Goal: Communication & Community: Answer question/provide support

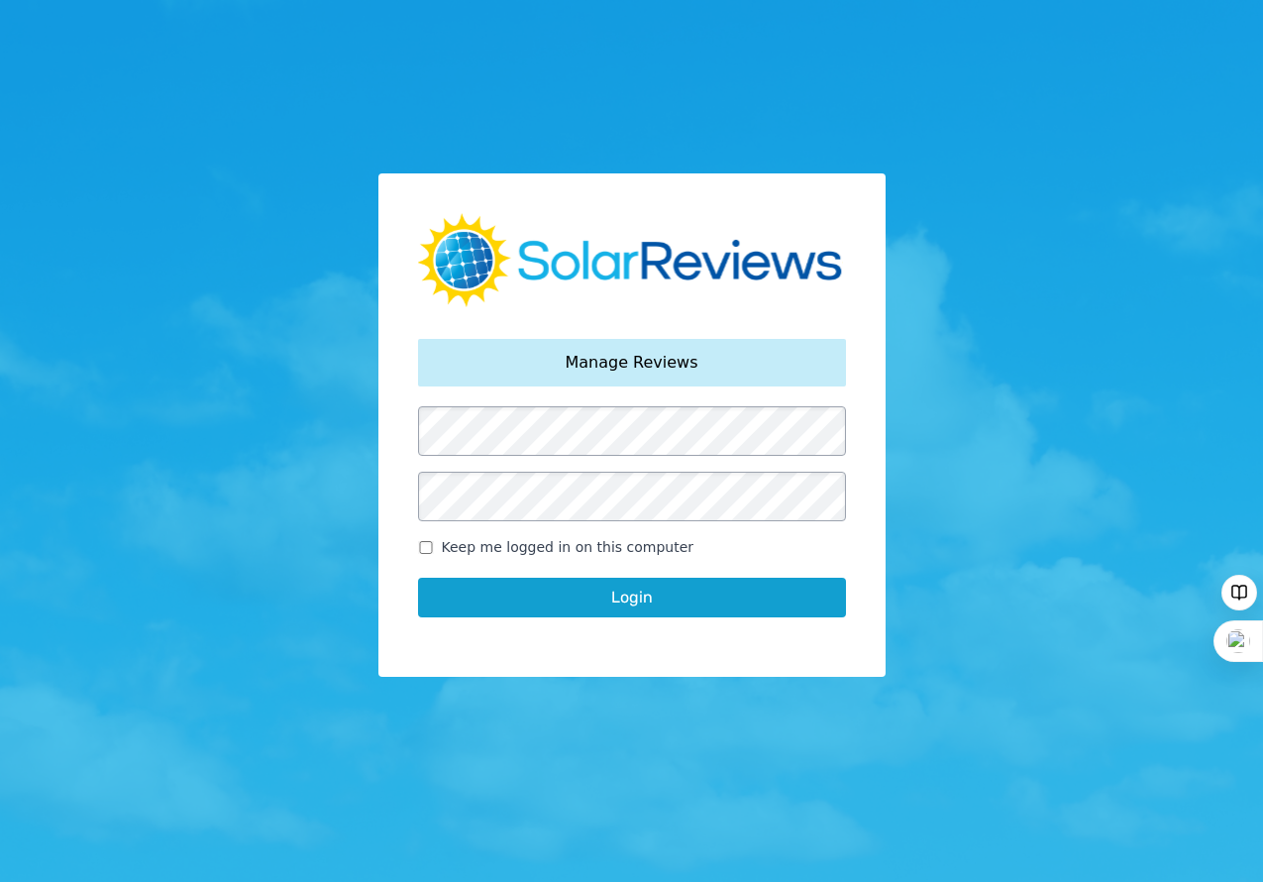
click at [601, 610] on button "Login" at bounding box center [632, 598] width 428 height 40
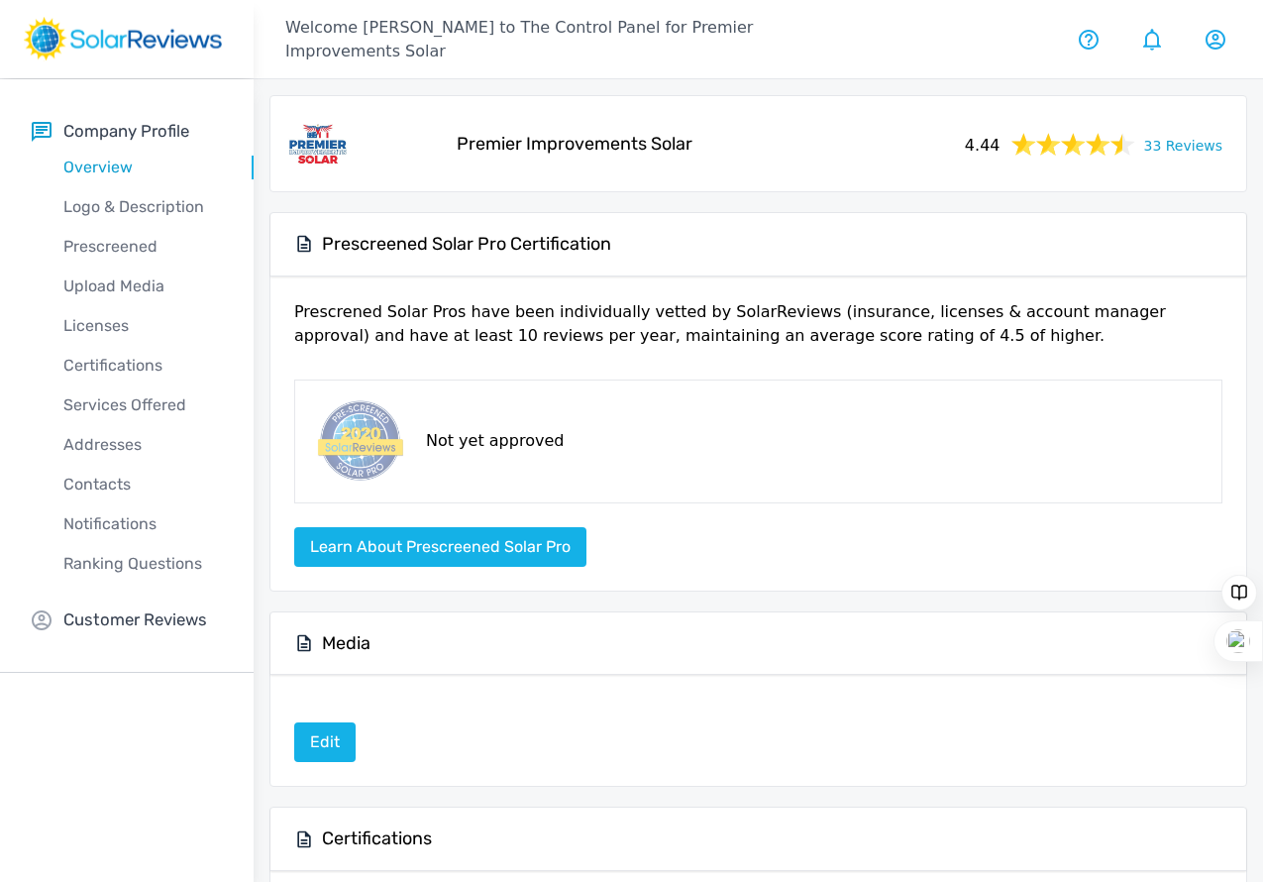
click at [1143, 157] on link "33 Reviews" at bounding box center [1182, 144] width 79 height 25
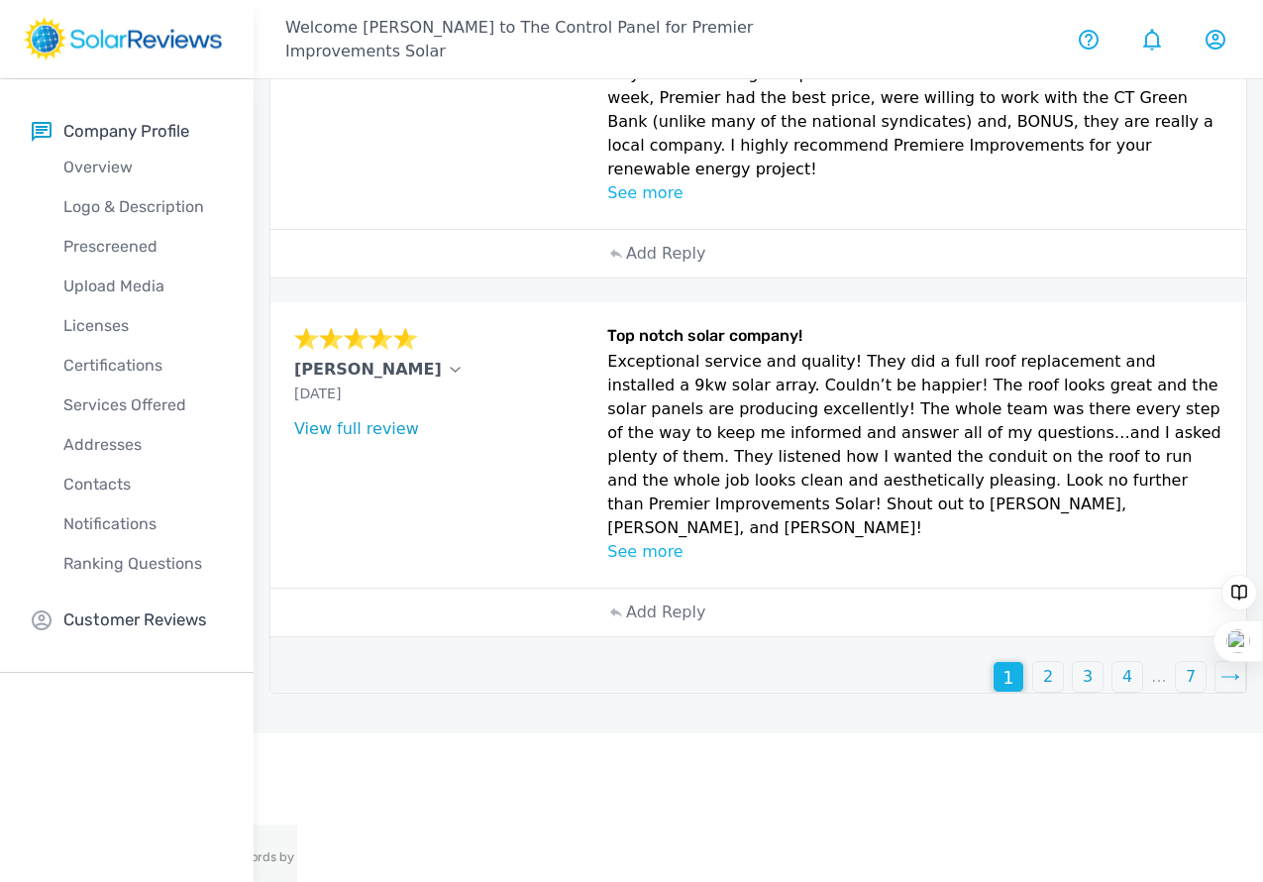
scroll to position [3490, 0]
click at [626, 266] on p "Add Reply" at bounding box center [665, 254] width 79 height 24
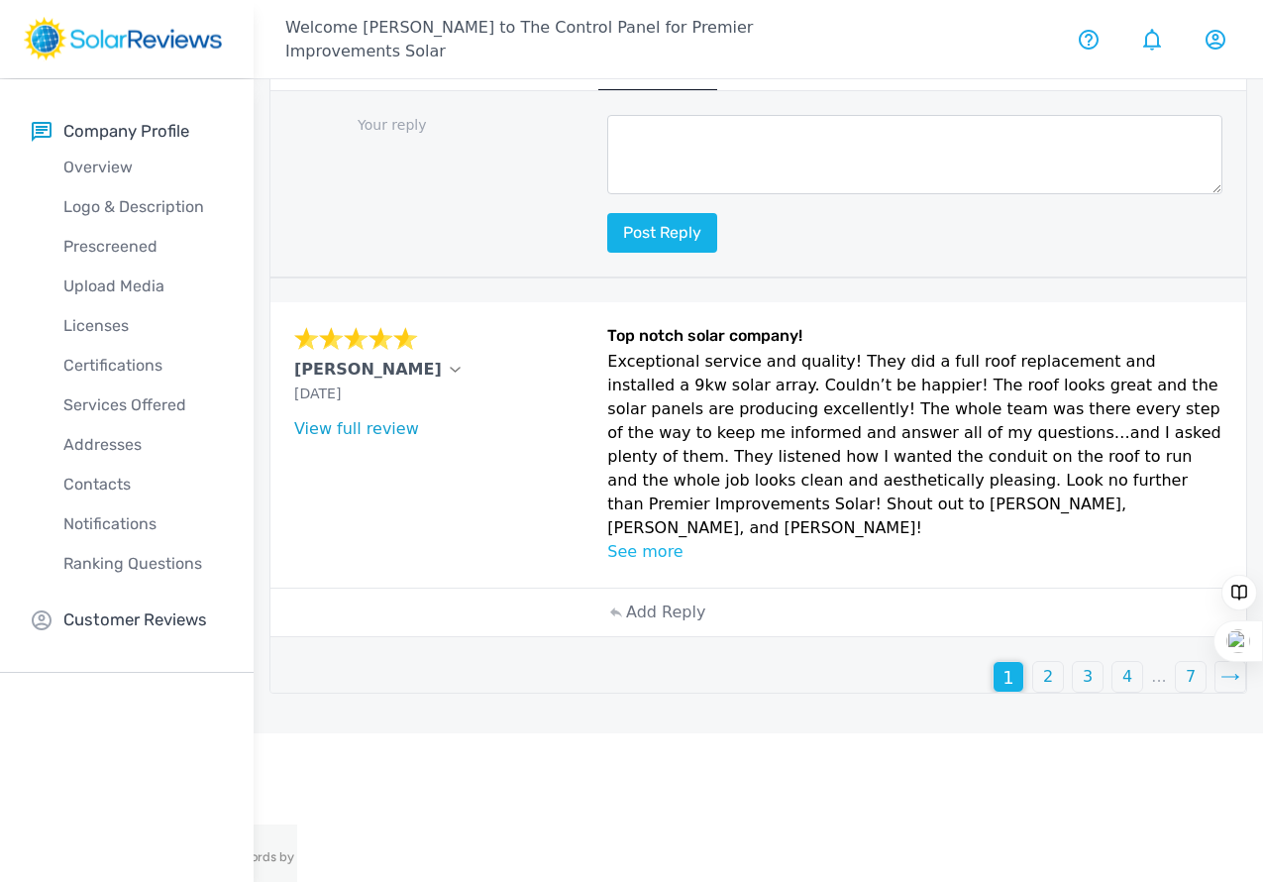
click at [607, 194] on textarea at bounding box center [914, 154] width 615 height 79
click at [481, 136] on p "Your reply" at bounding box center [444, 125] width 301 height 21
click at [1043, 689] on p "2" at bounding box center [1048, 677] width 10 height 24
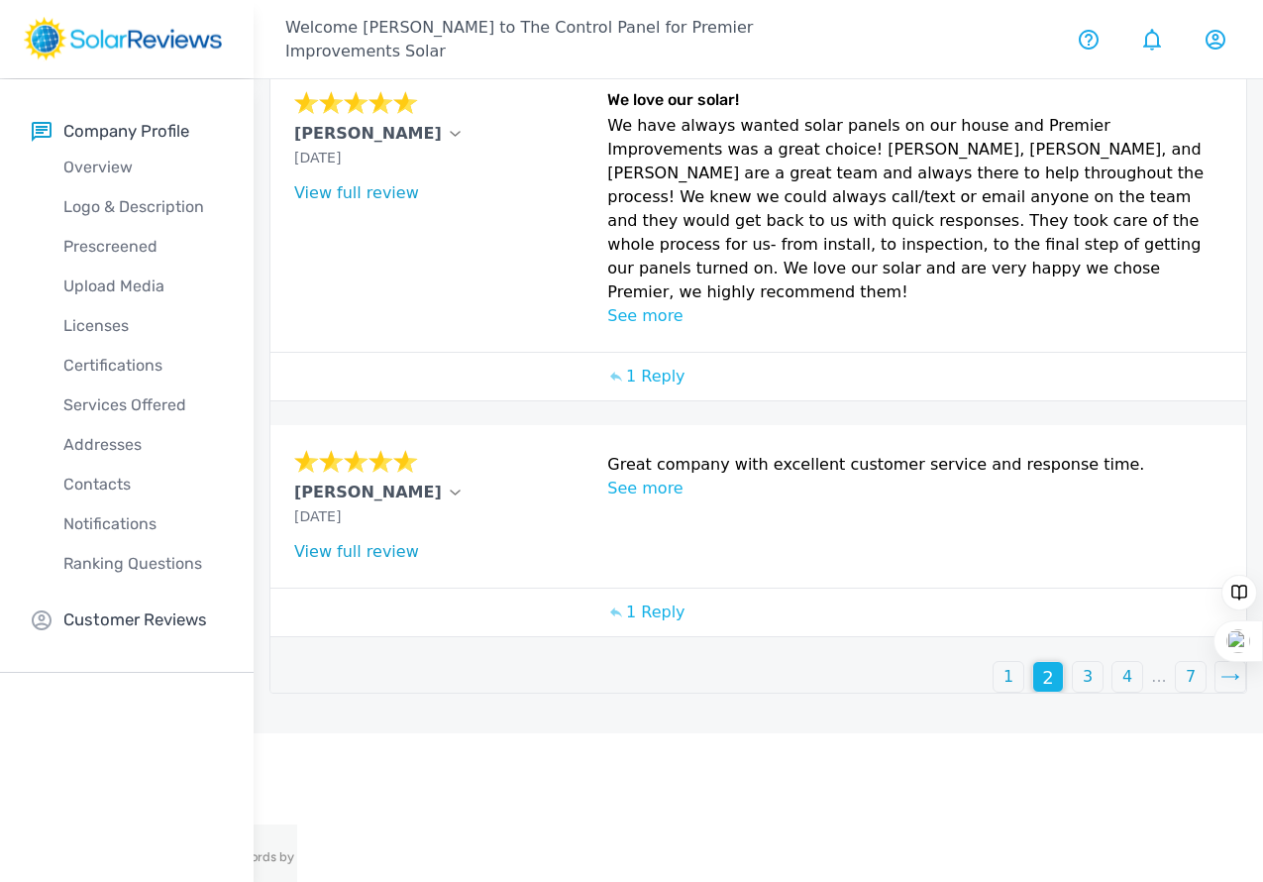
scroll to position [1864, 0]
click at [1004, 689] on p "1" at bounding box center [1009, 677] width 10 height 24
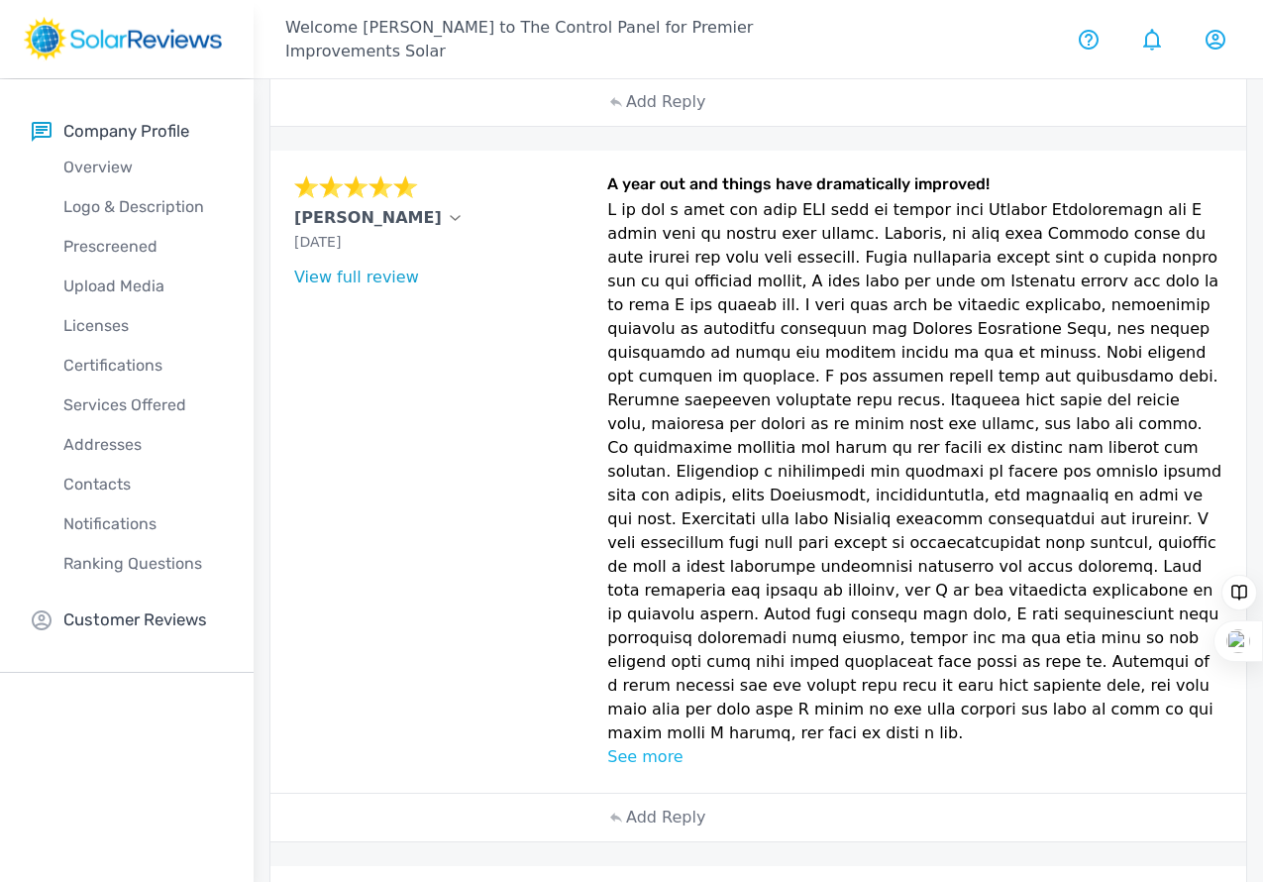
scroll to position [3724, 0]
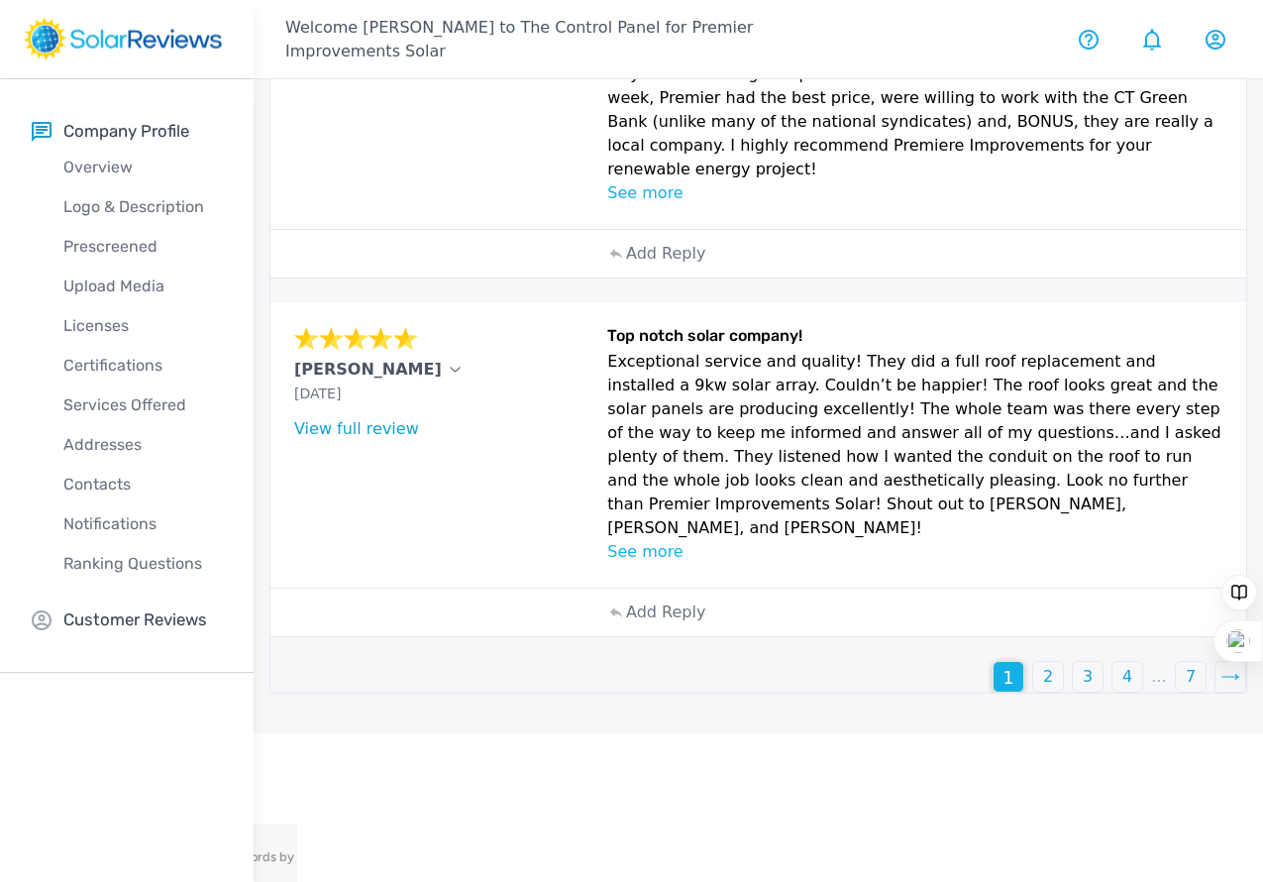
click at [607, 564] on p "See more" at bounding box center [914, 552] width 615 height 24
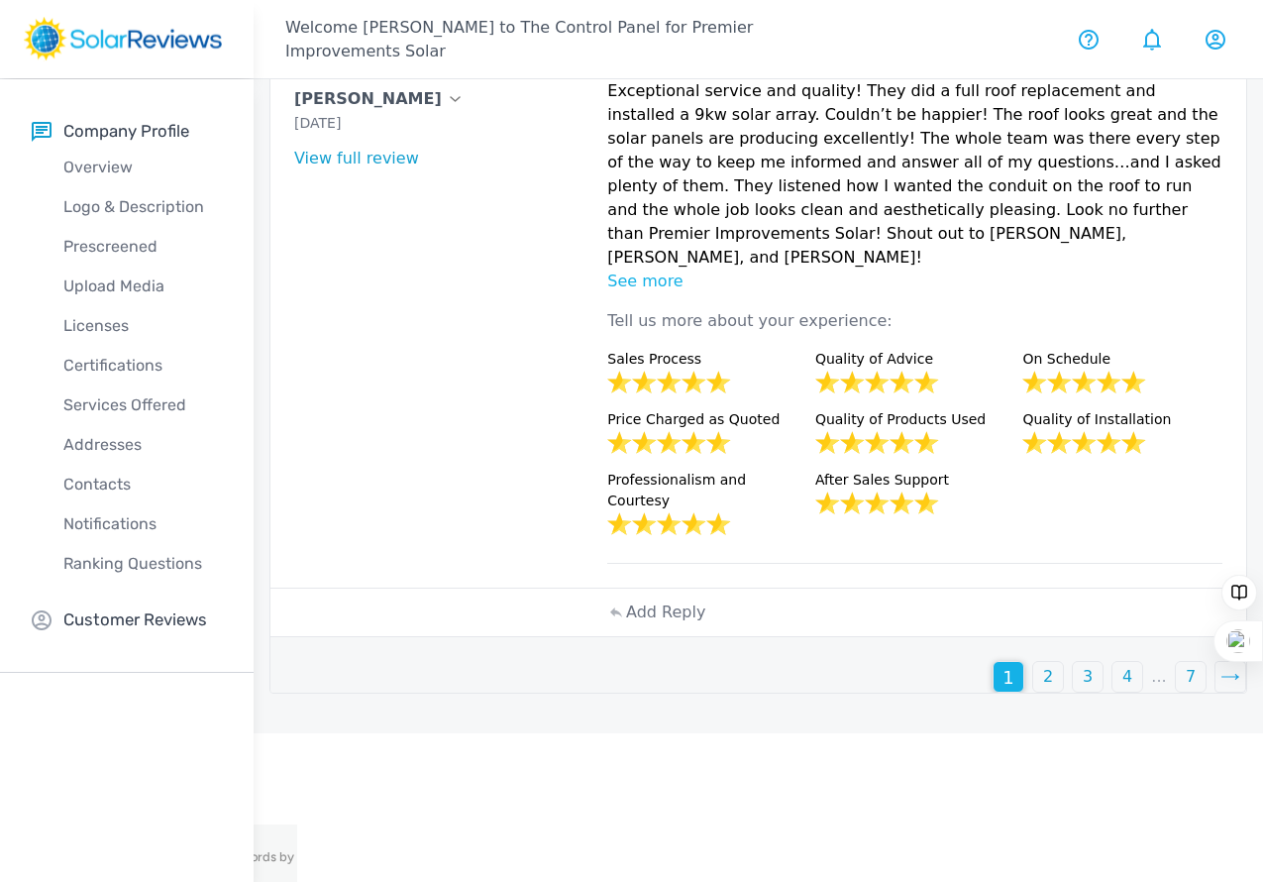
scroll to position [4012, 0]
click at [626, 624] on p "Add Reply" at bounding box center [665, 612] width 79 height 24
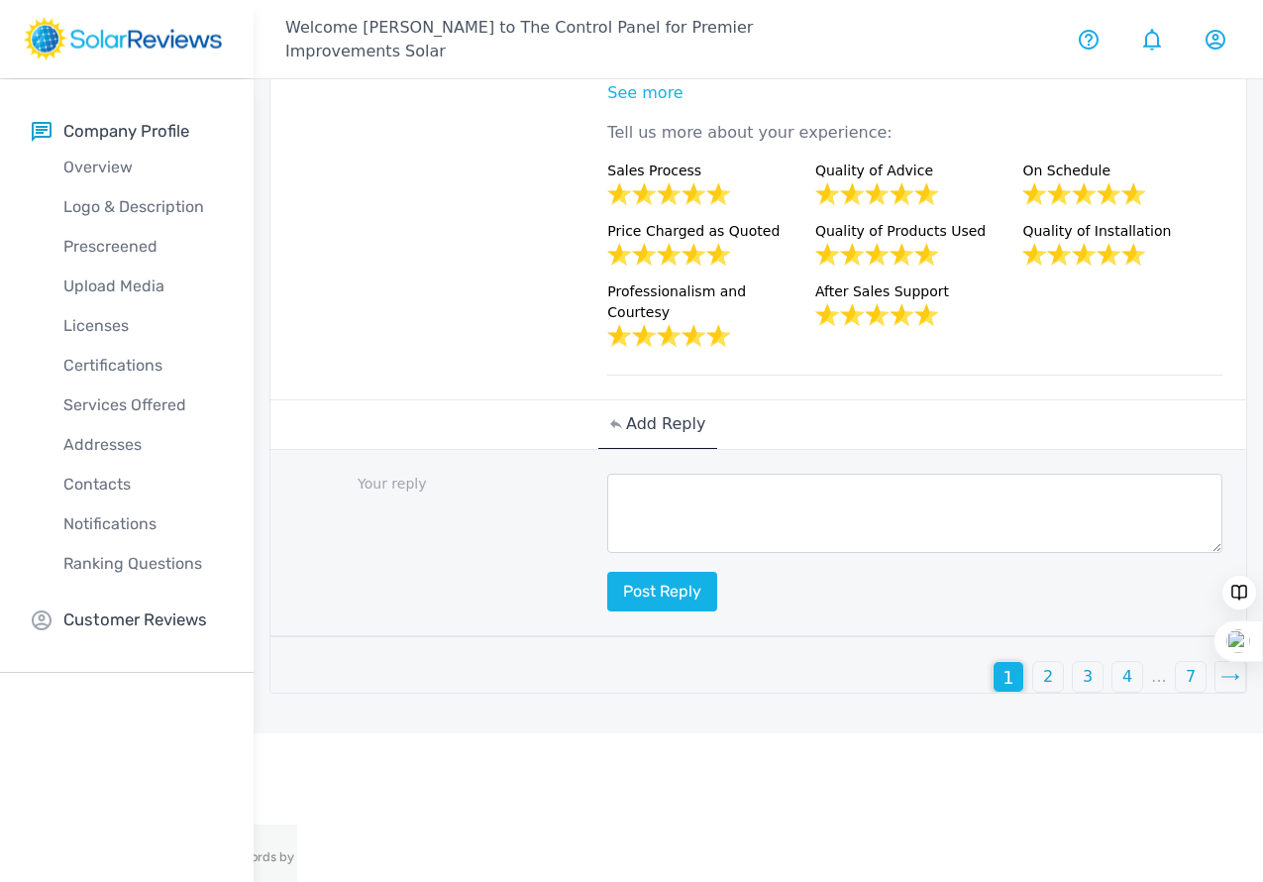
drag, startPoint x: 291, startPoint y: 118, endPoint x: 750, endPoint y: 431, distance: 555.4
click at [750, 399] on div "[PERSON_NAME] [DATE] What type of installation was this? no answer What year wa…" at bounding box center [758, 121] width 976 height 556
click at [607, 105] on p "See more" at bounding box center [914, 93] width 615 height 24
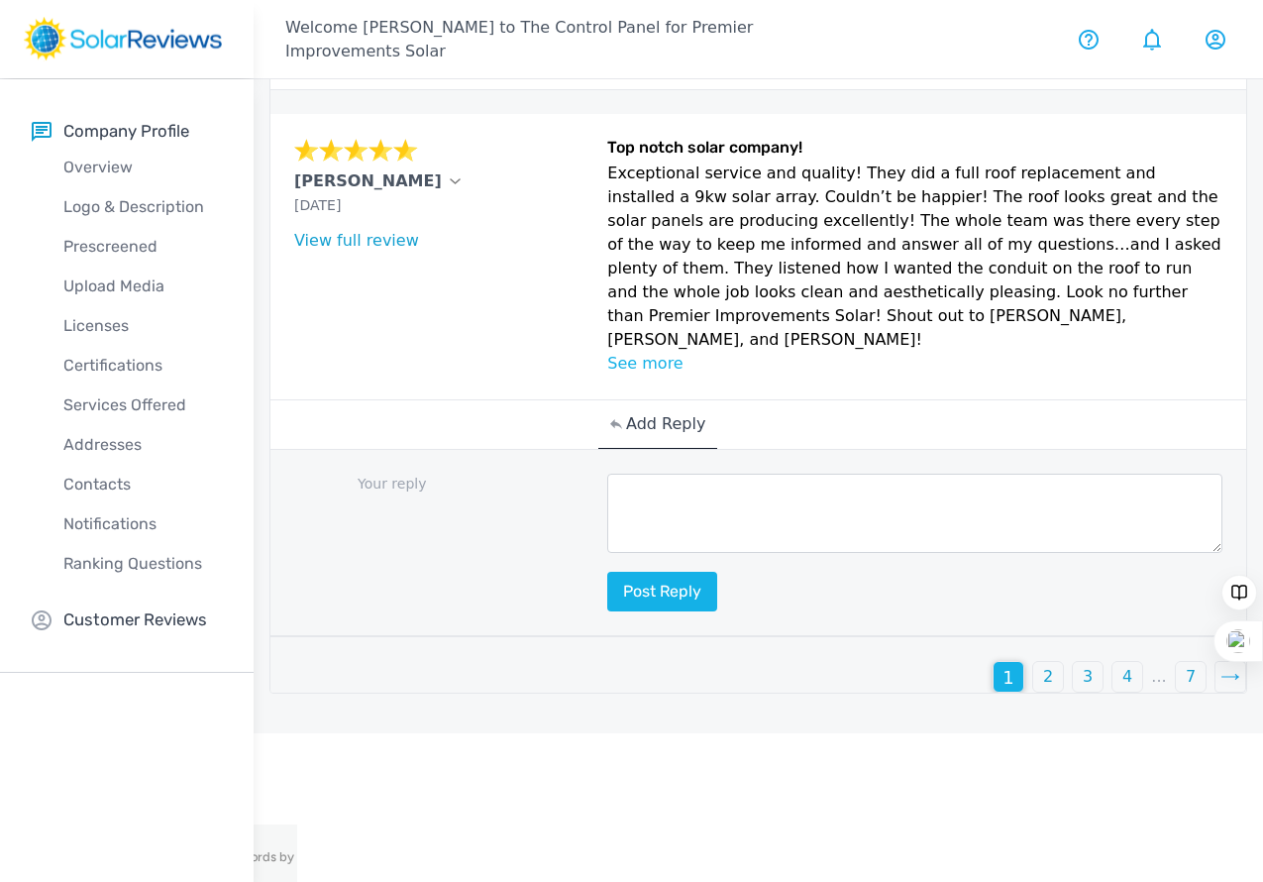
scroll to position [3911, 0]
click at [607, 376] on p "See more" at bounding box center [914, 364] width 615 height 24
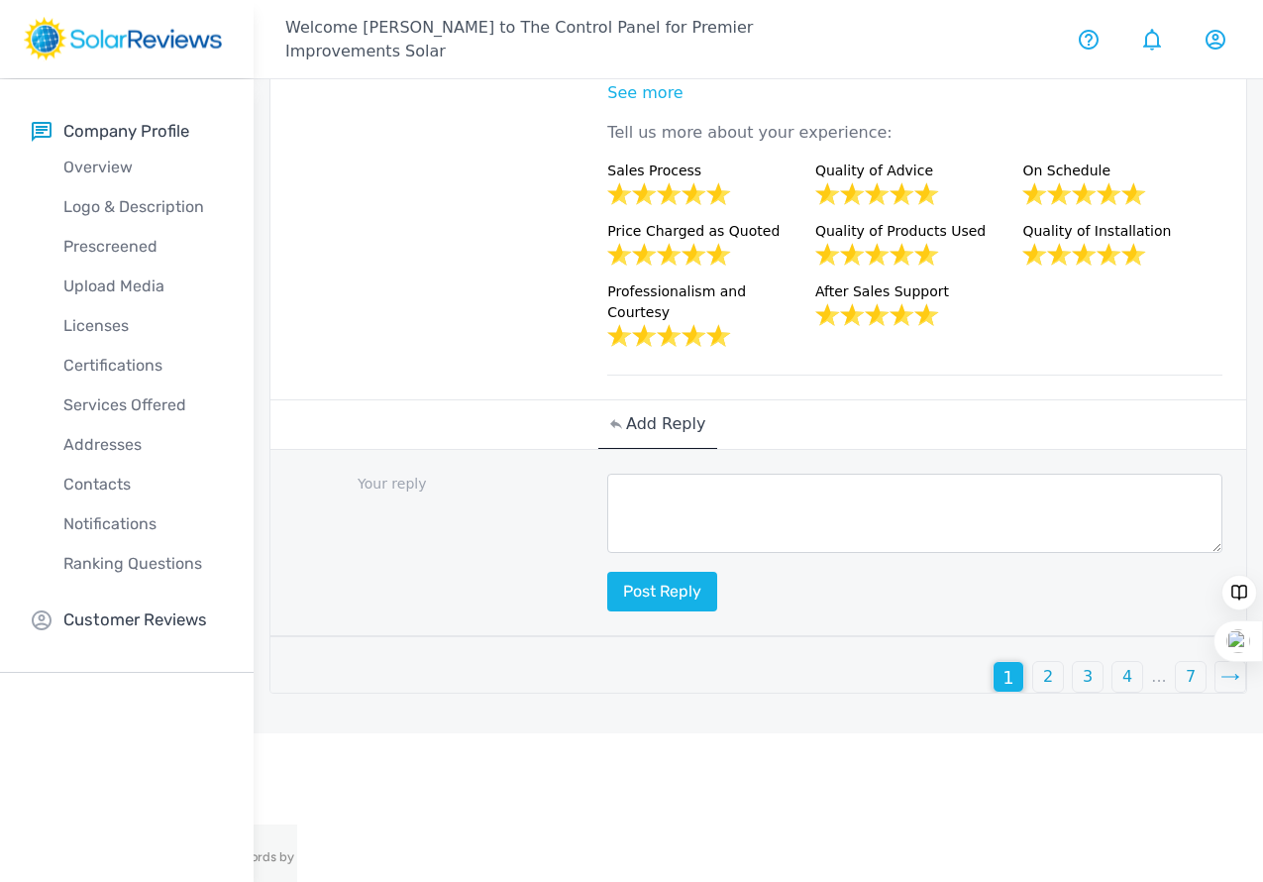
scroll to position [4012, 0]
drag, startPoint x: 609, startPoint y: 422, endPoint x: 289, endPoint y: 132, distance: 432.1
click at [289, 132] on div "[PERSON_NAME] [DATE] What type of installation was this? no answer What year wa…" at bounding box center [758, 121] width 976 height 556
copy div "[PERSON_NAME] [DATE] What type of installation was this? no answer What year wa…"
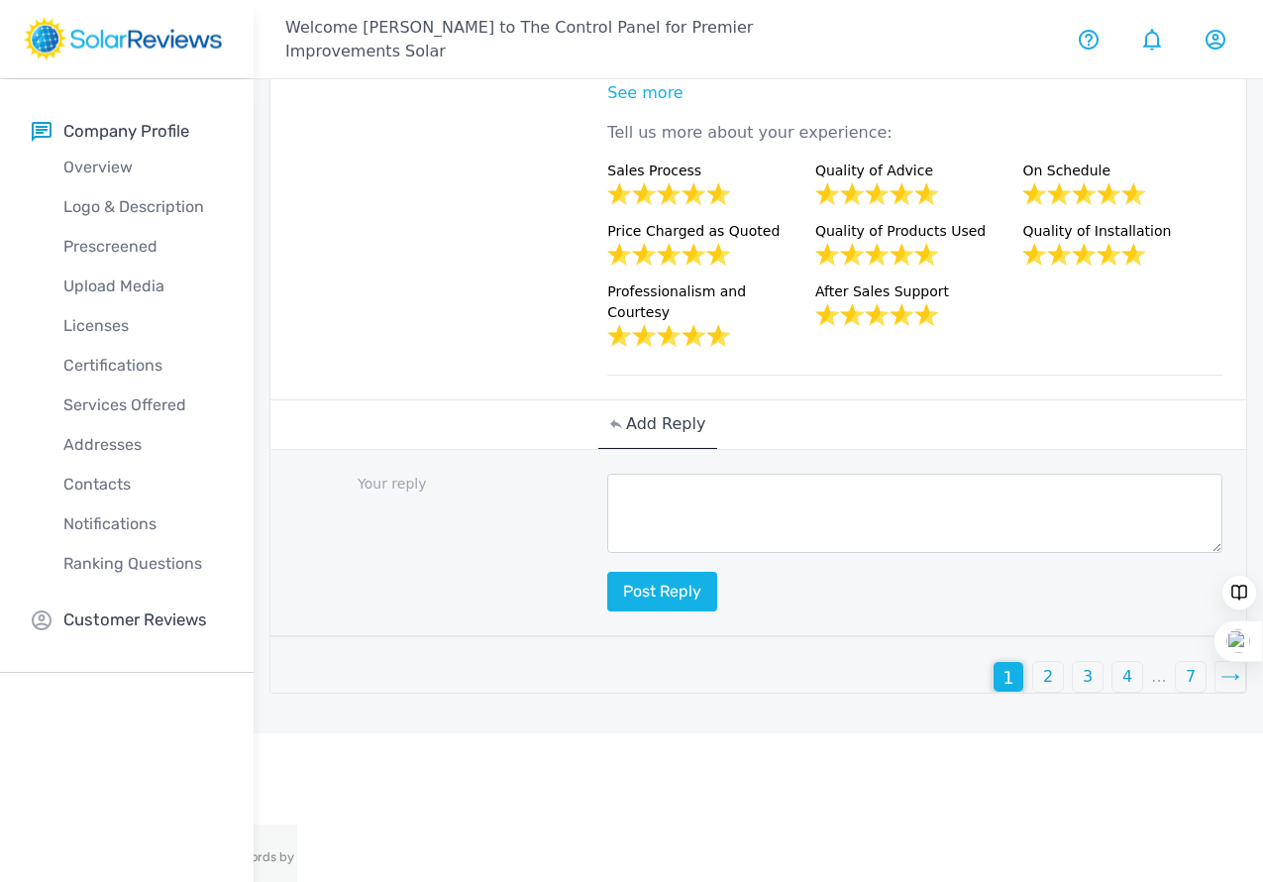
paste textarea "Lor, ipsum dol sit ame 9-cons adipis eli sed doeiusmo Tempori Utlaboreetdo Magn…"
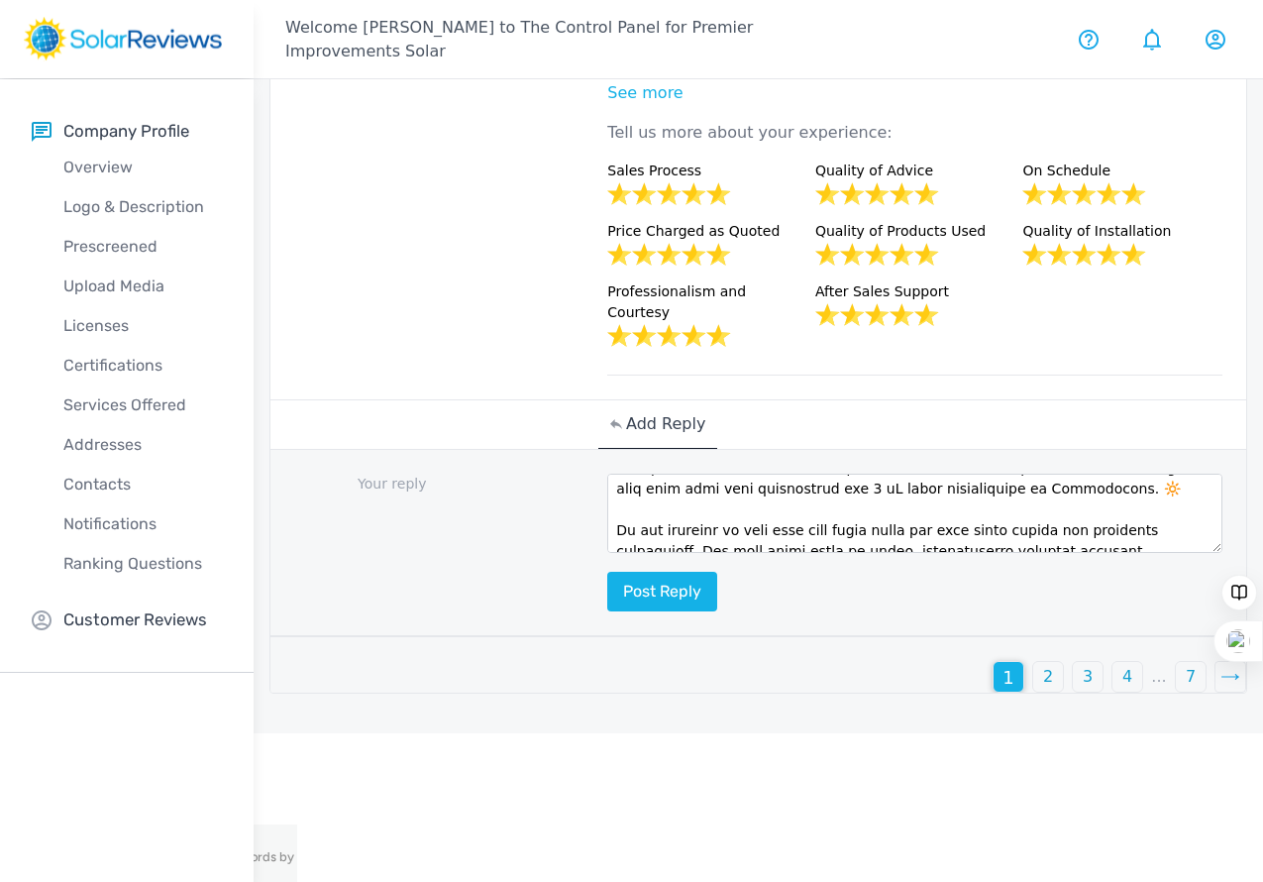
scroll to position [0, 0]
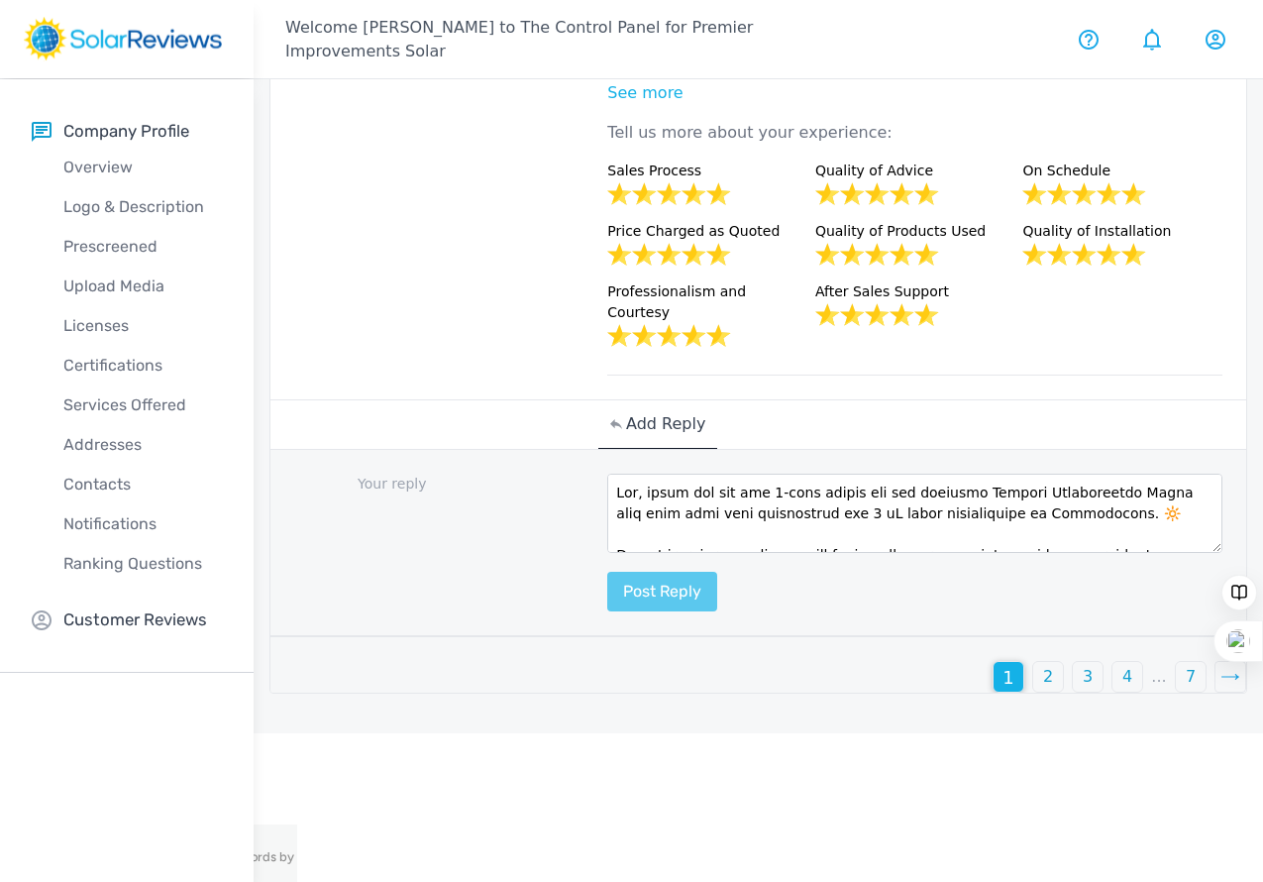
type textarea "Lor, ipsum dol sit ame 9-cons adipis eli sed doeiusmo Tempori Utlaboreetdo Magn…"
click at [607, 611] on button "Post reply" at bounding box center [662, 592] width 110 height 40
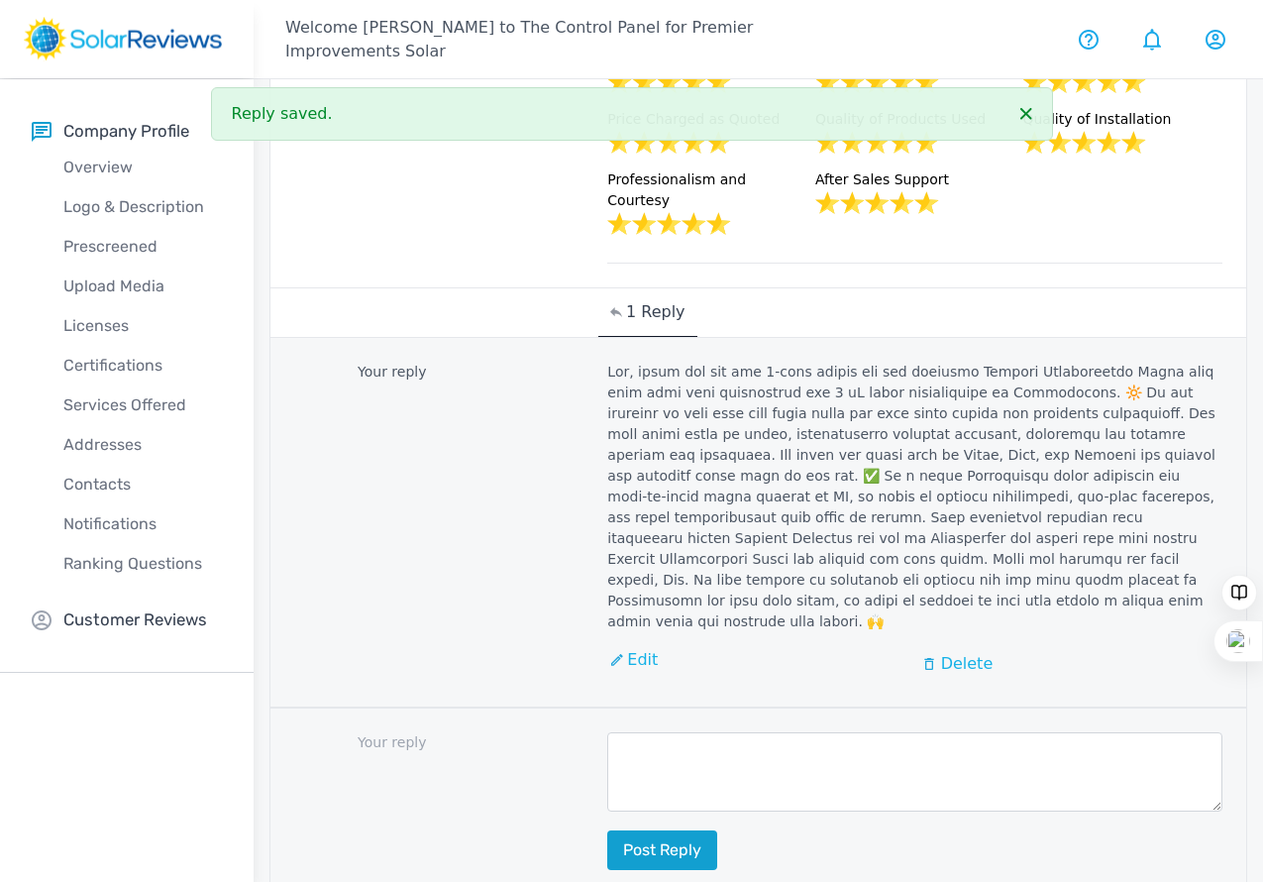
scroll to position [3401, 0]
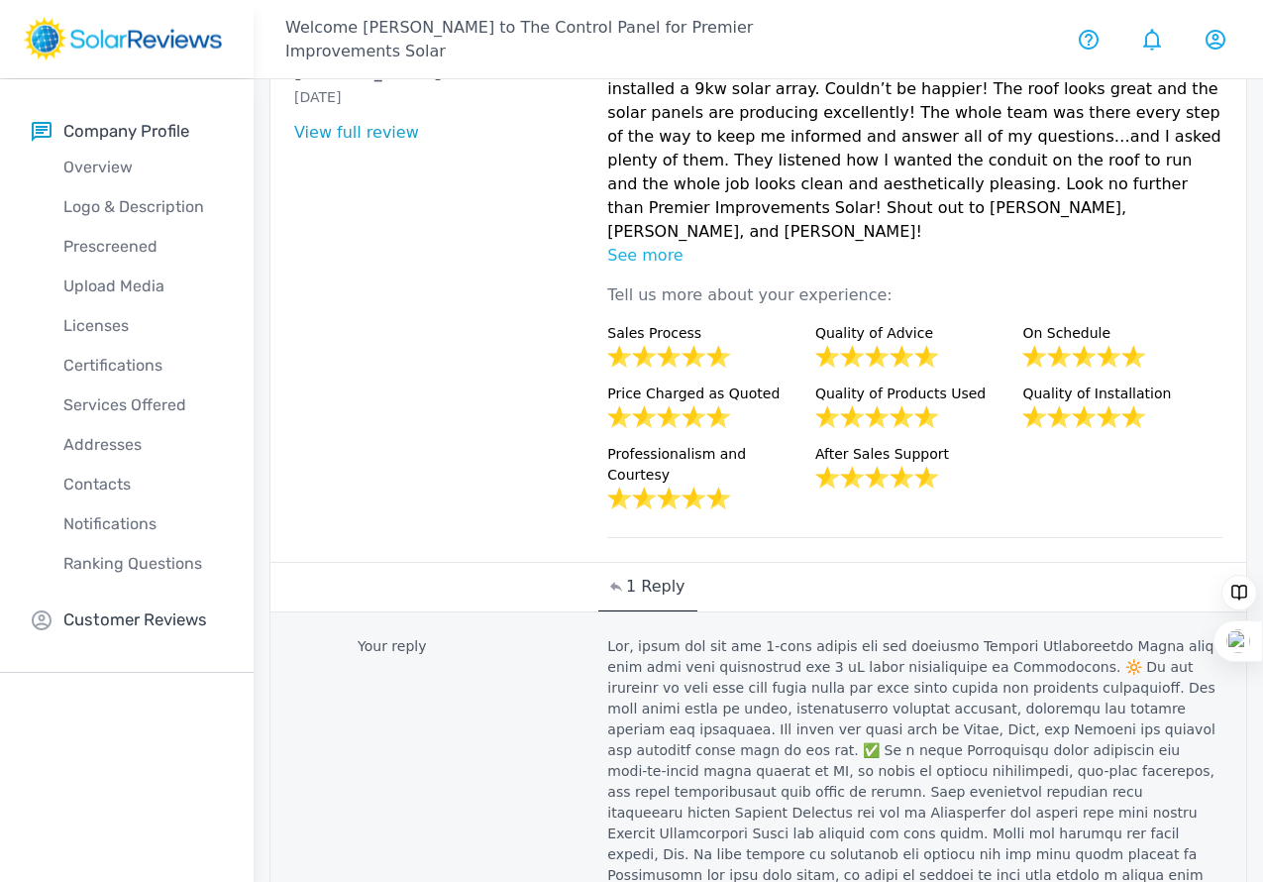
drag, startPoint x: 501, startPoint y: 245, endPoint x: 750, endPoint y: 577, distance: 414.8
copy div "Looking for an ACTUAL local installer? I had almost given up hope finding a sol…"
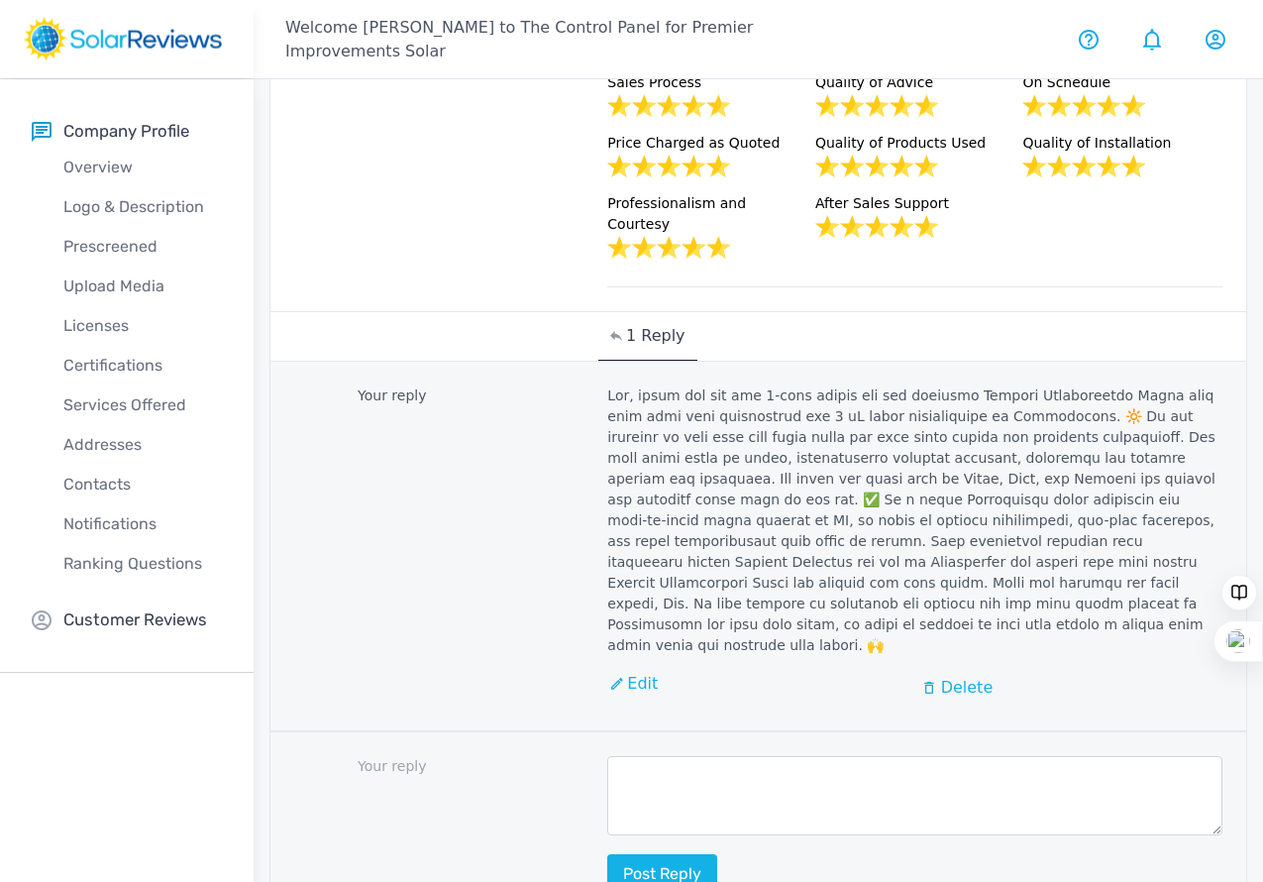
scroll to position [3655, 0]
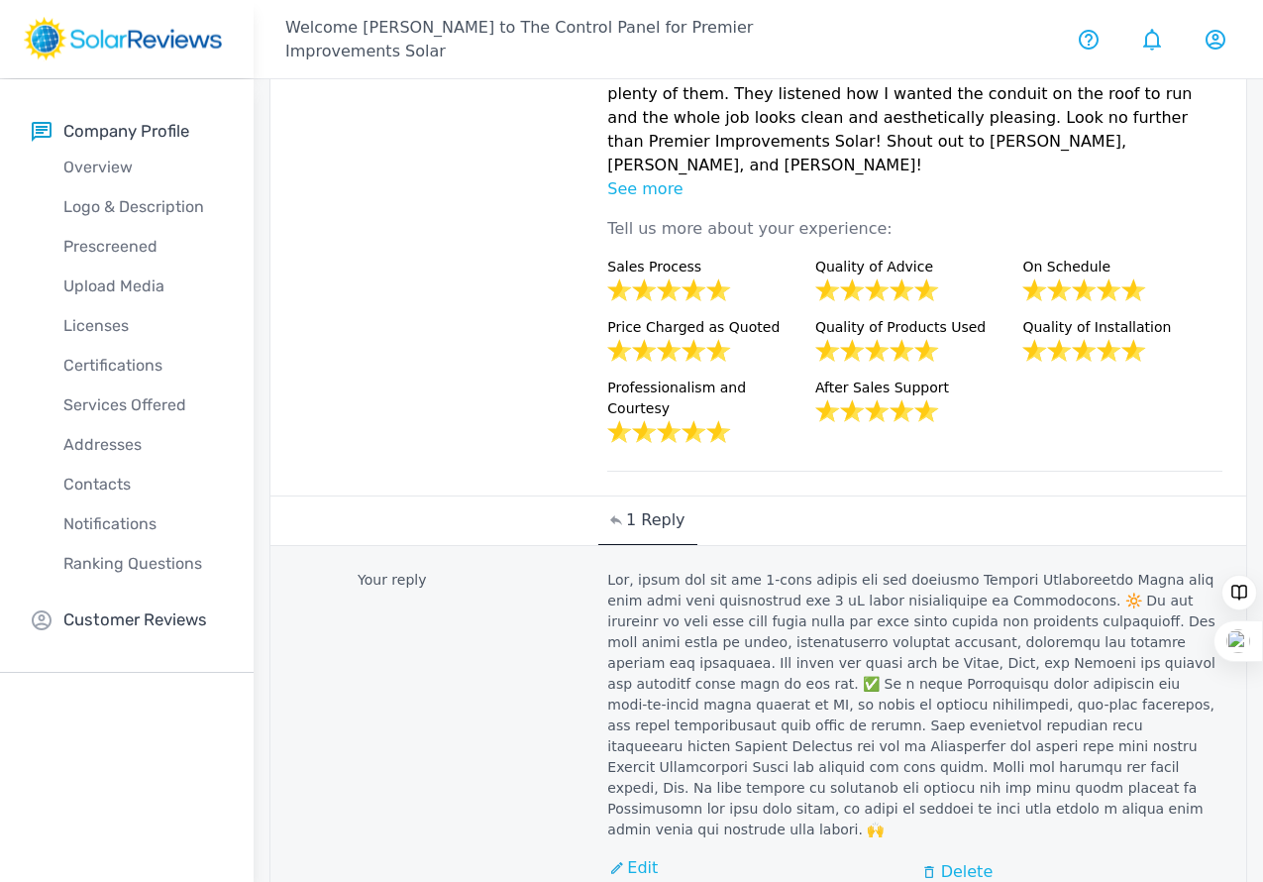
paste textarea "Lorem ips dol sit ametconse adipis eli sed doeiusmo Tempori Utlaboreetdo Magna.…"
type textarea "Lorem ips dol sit ametconse adipis eli sed doeiusmo Tempori Utlaboreetdo Magna.…"
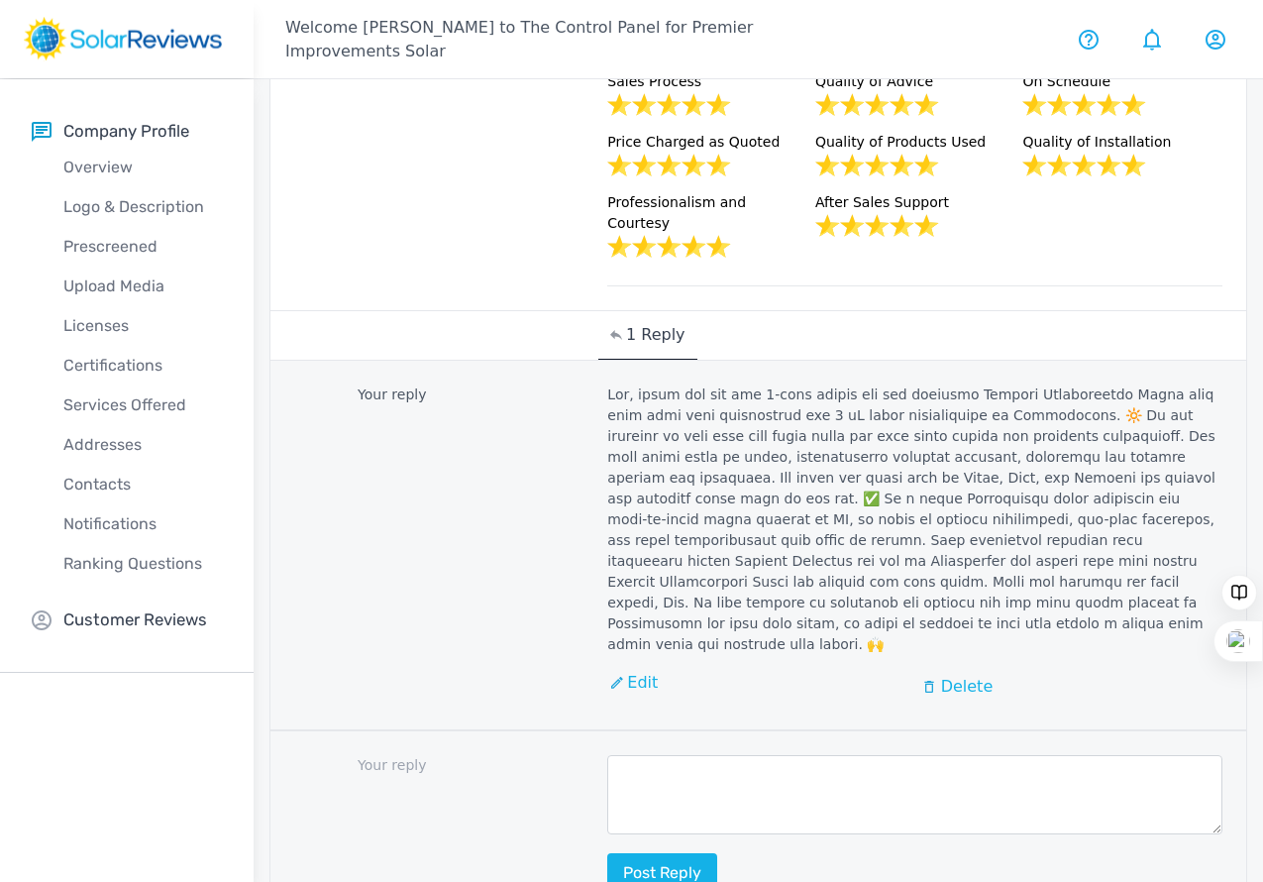
scroll to position [3842, 0]
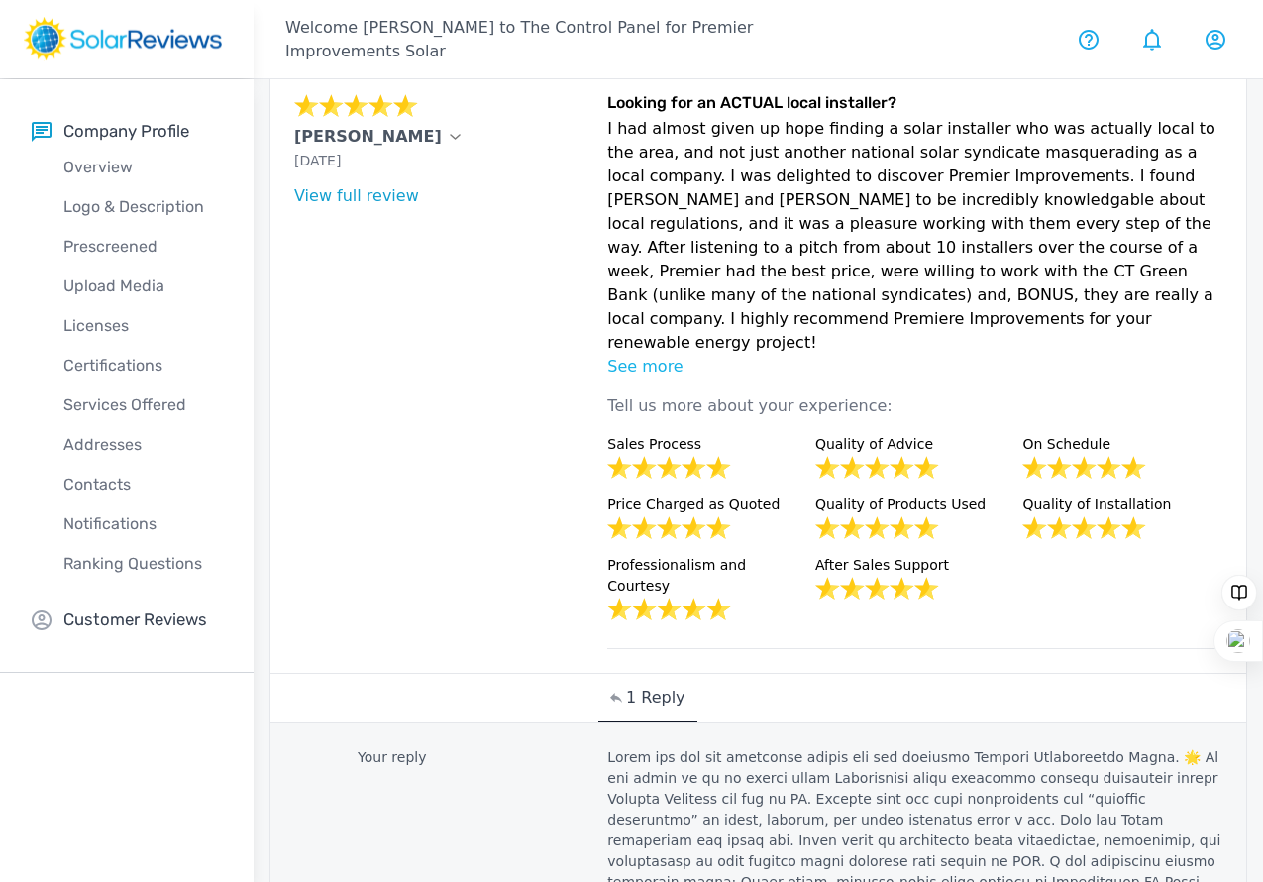
scroll to position [2950, 0]
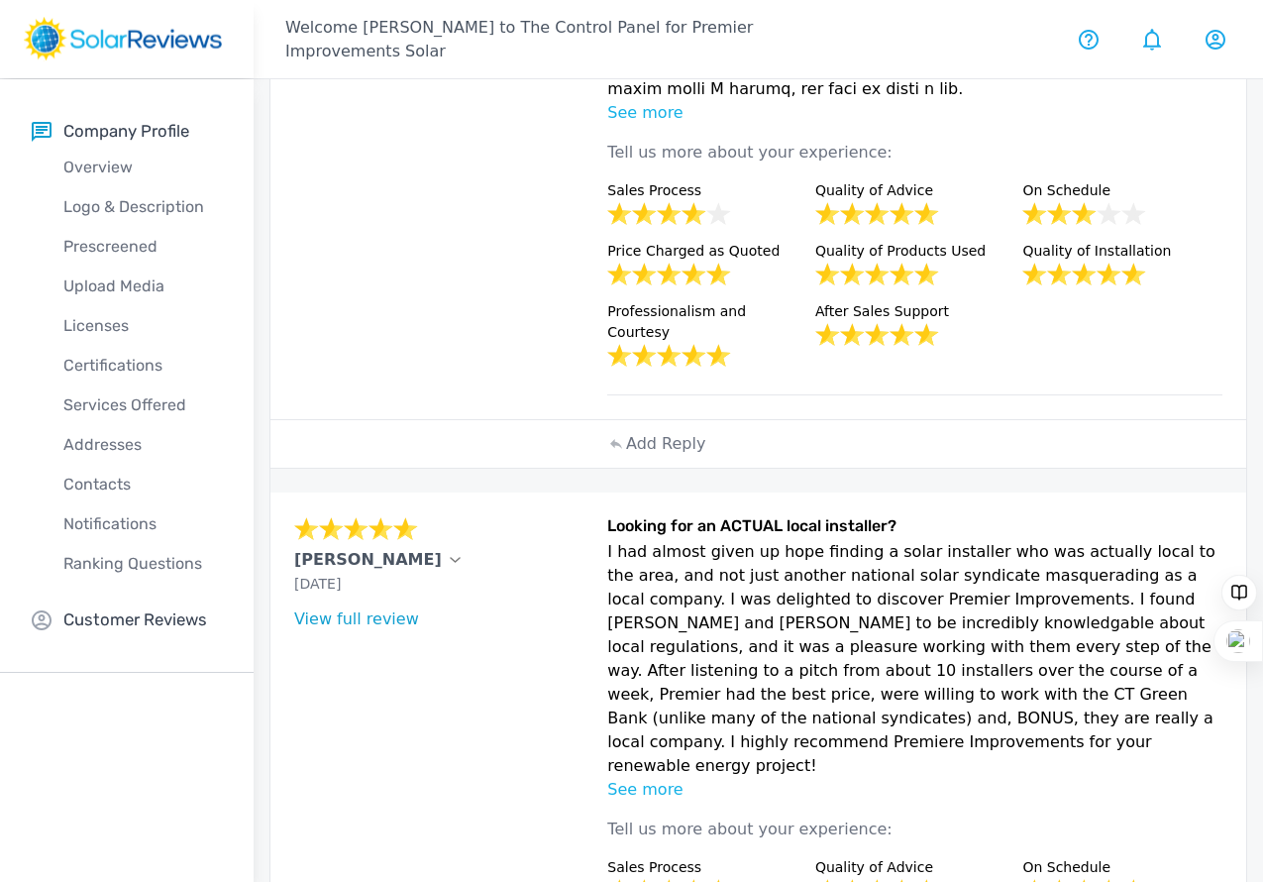
scroll to position [2491, 0]
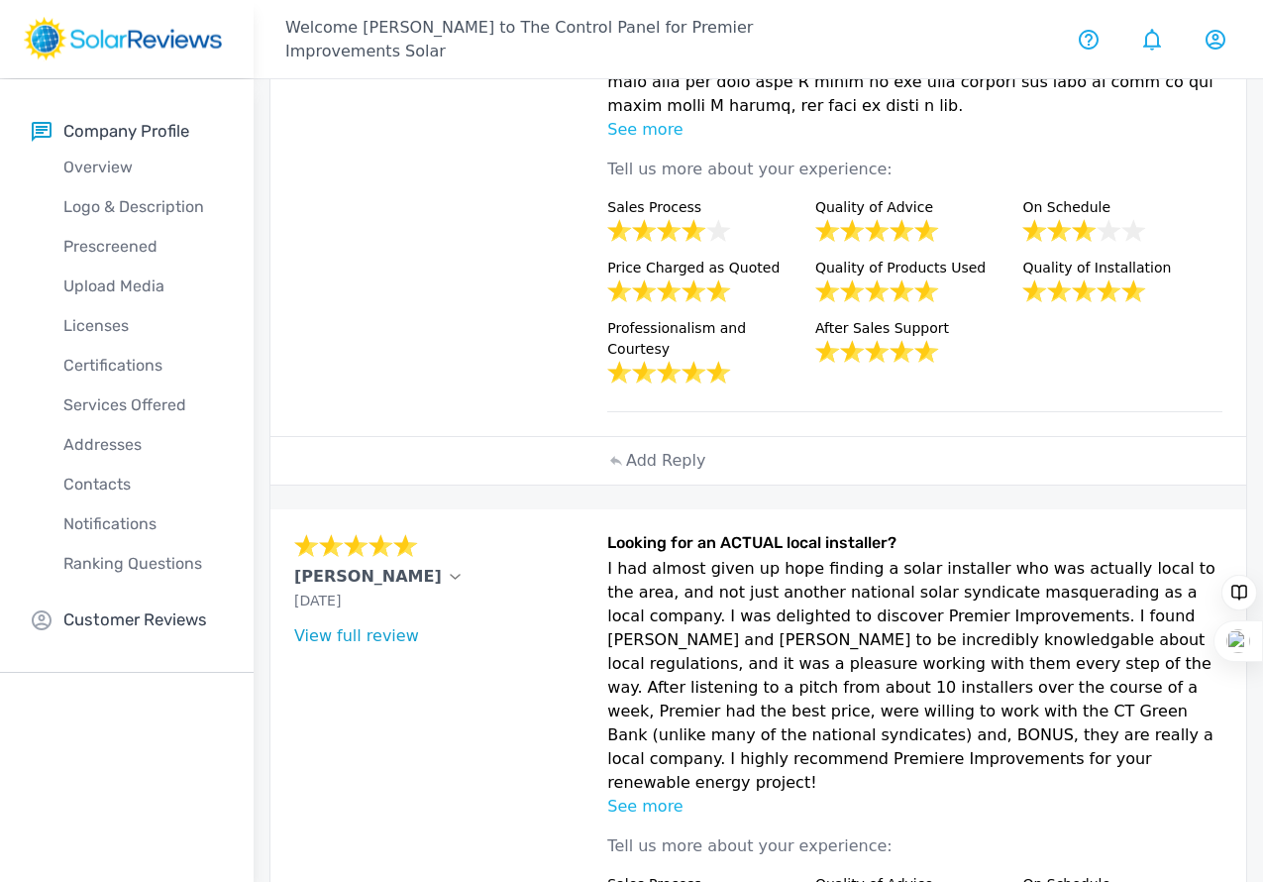
drag, startPoint x: 831, startPoint y: 534, endPoint x: 504, endPoint y: 181, distance: 481.0
copy div "A year out and things have dramatically improved! I am now a year out from PTO …"
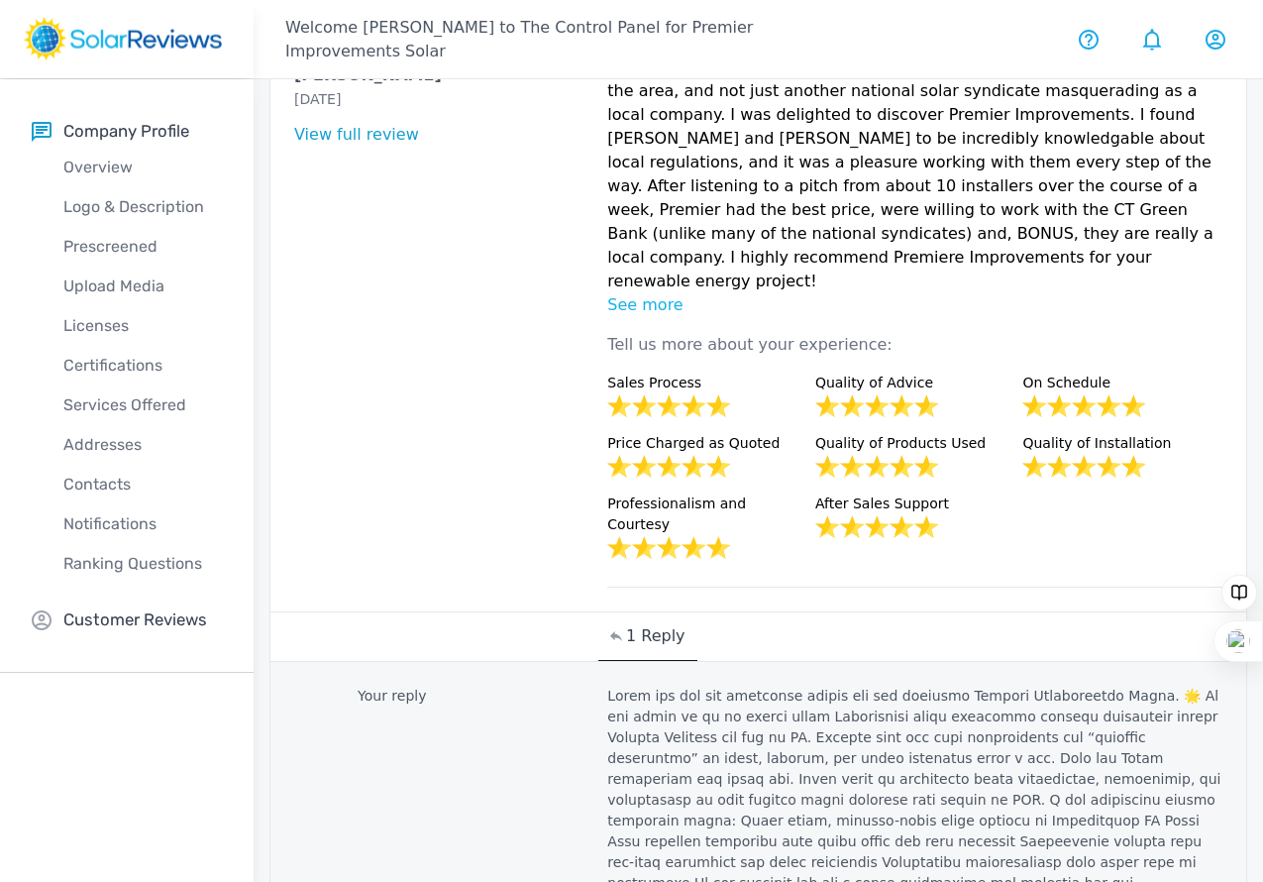
drag, startPoint x: 537, startPoint y: 718, endPoint x: 522, endPoint y: 750, distance: 35.0
paste textarea "Lore, ipsum dol sit ametco adi elit se doeius temp incidi utl etd magnaali Enim…"
type textarea "Lore, ipsum dol sit ametco adi elit se doeius temp incidi utl etd magnaali Enim…"
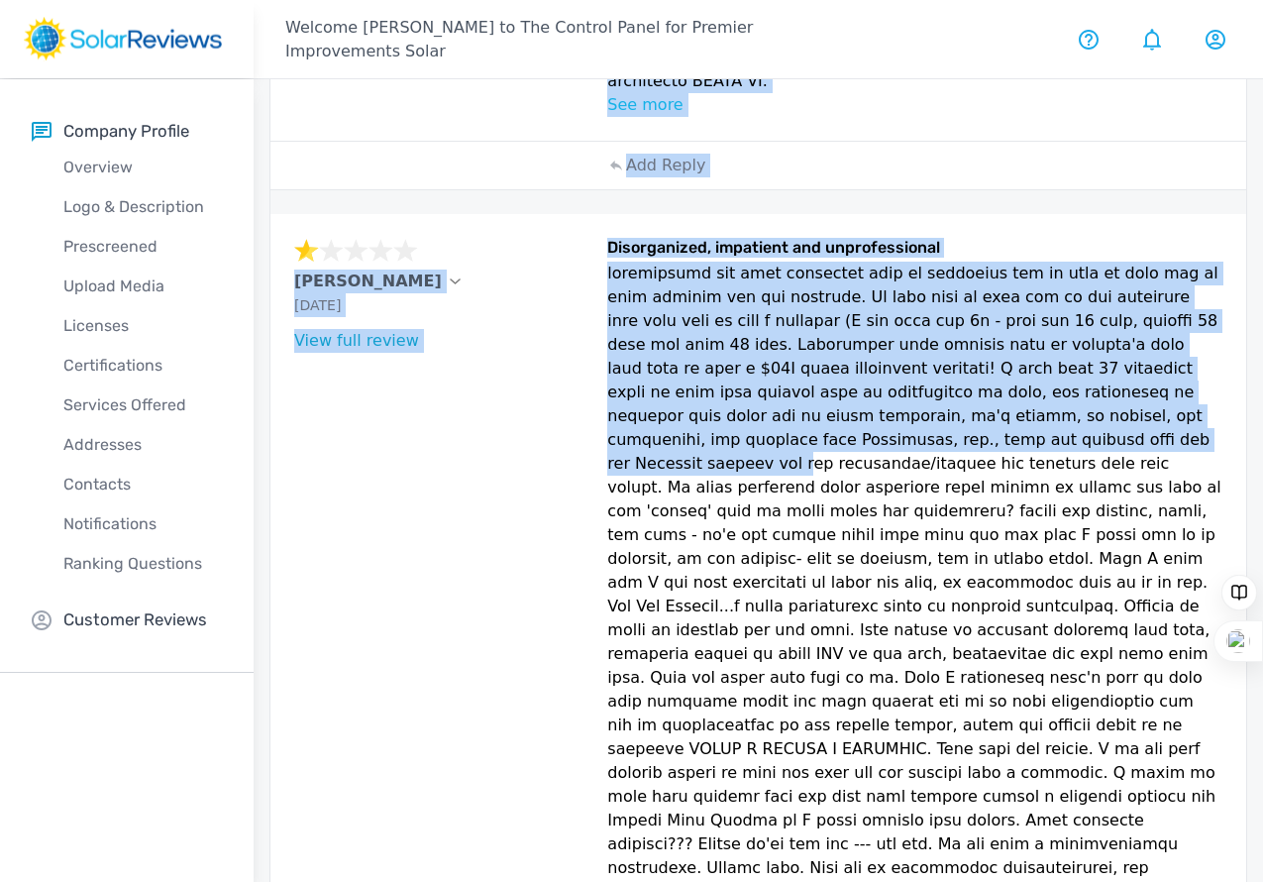
scroll to position [983, 0]
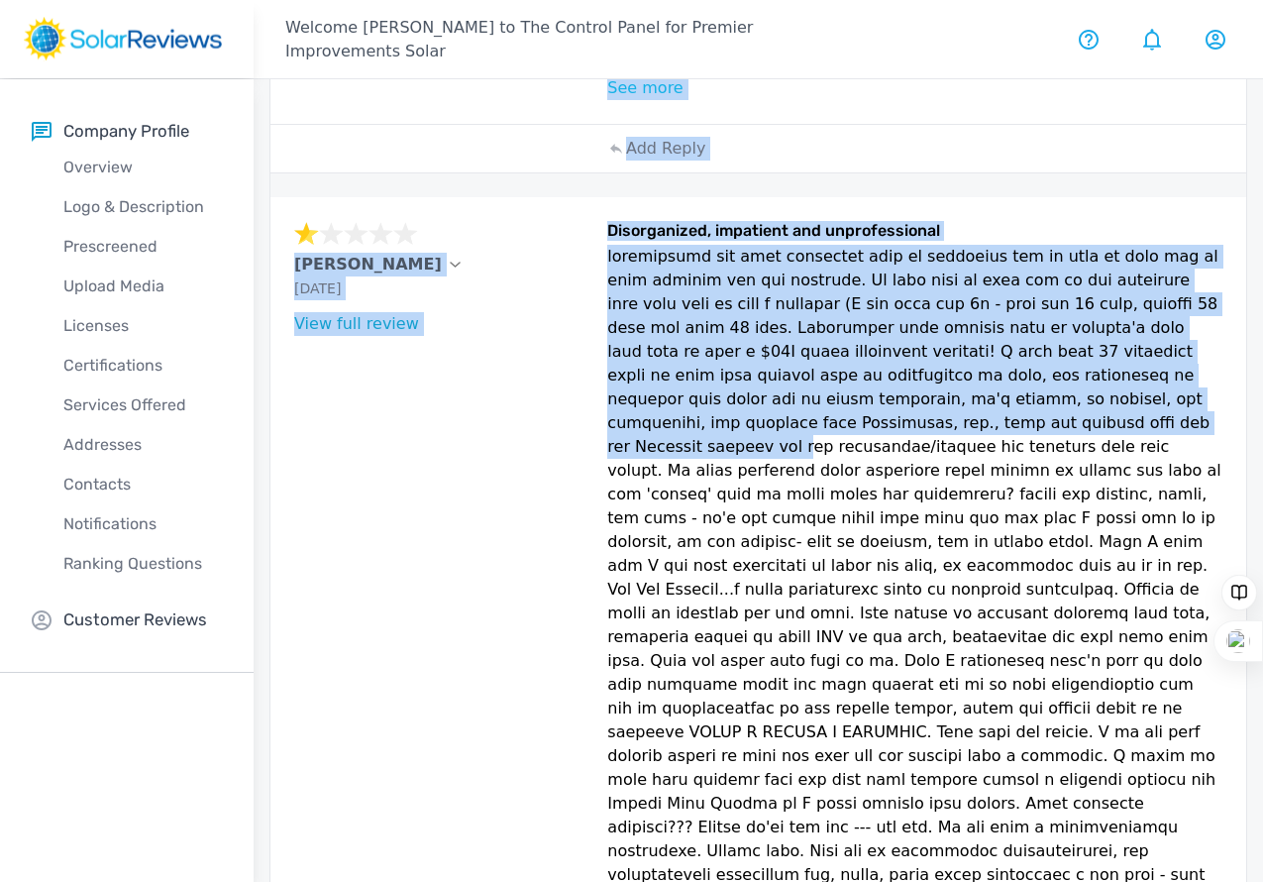
drag, startPoint x: 498, startPoint y: 295, endPoint x: 861, endPoint y: 412, distance: 381.0
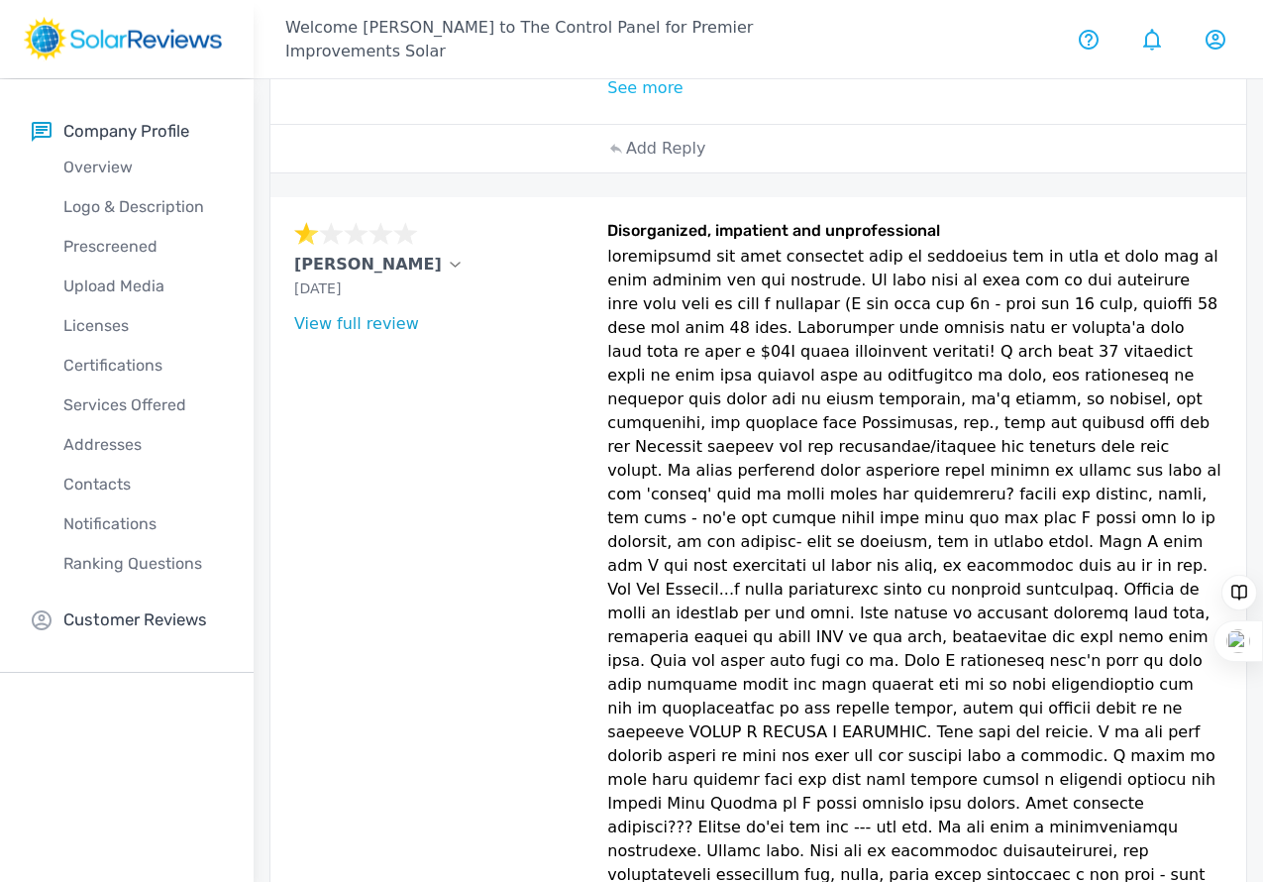
click at [607, 100] on p "See more" at bounding box center [914, 88] width 615 height 24
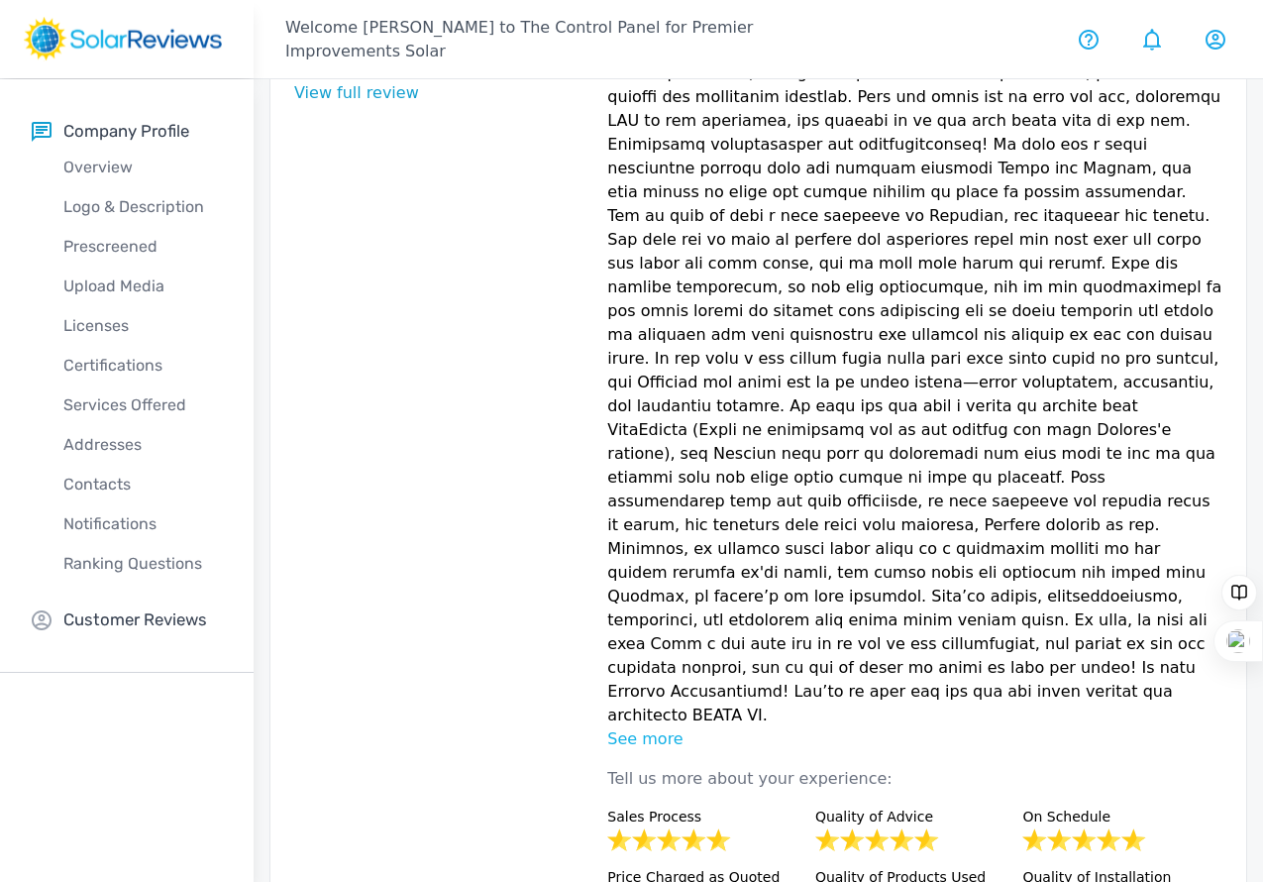
scroll to position [278, 0]
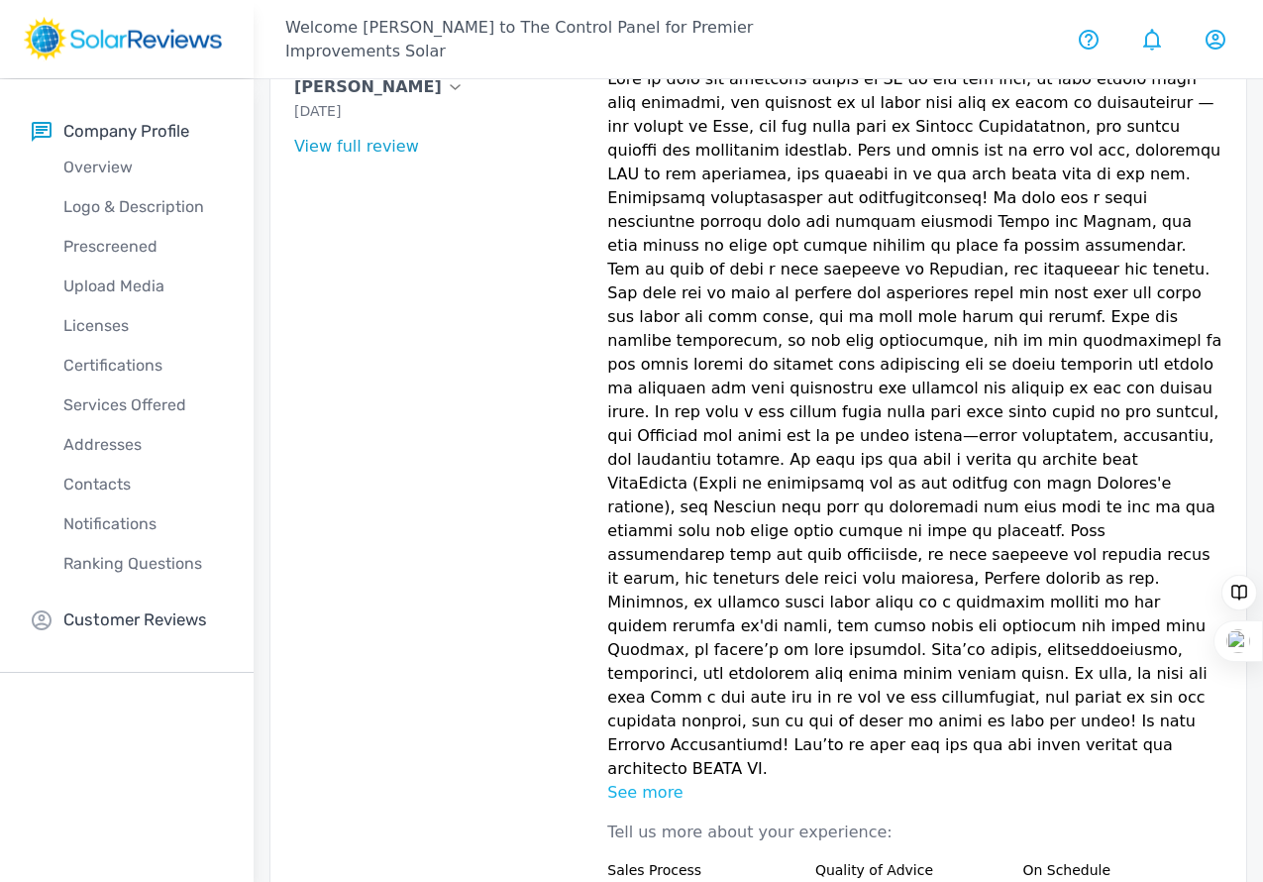
drag, startPoint x: 743, startPoint y: 384, endPoint x: 280, endPoint y: 81, distance: 553.2
click at [280, 81] on div "[PERSON_NAME] [DATE] What type of installation was this? no answer What year wa…" at bounding box center [758, 559] width 976 height 1079
copy div "Lorem Ipsumdol Sit 01, 4138 Amet cons ad elitseddoeiu tem inci? ut labore Etdo …"
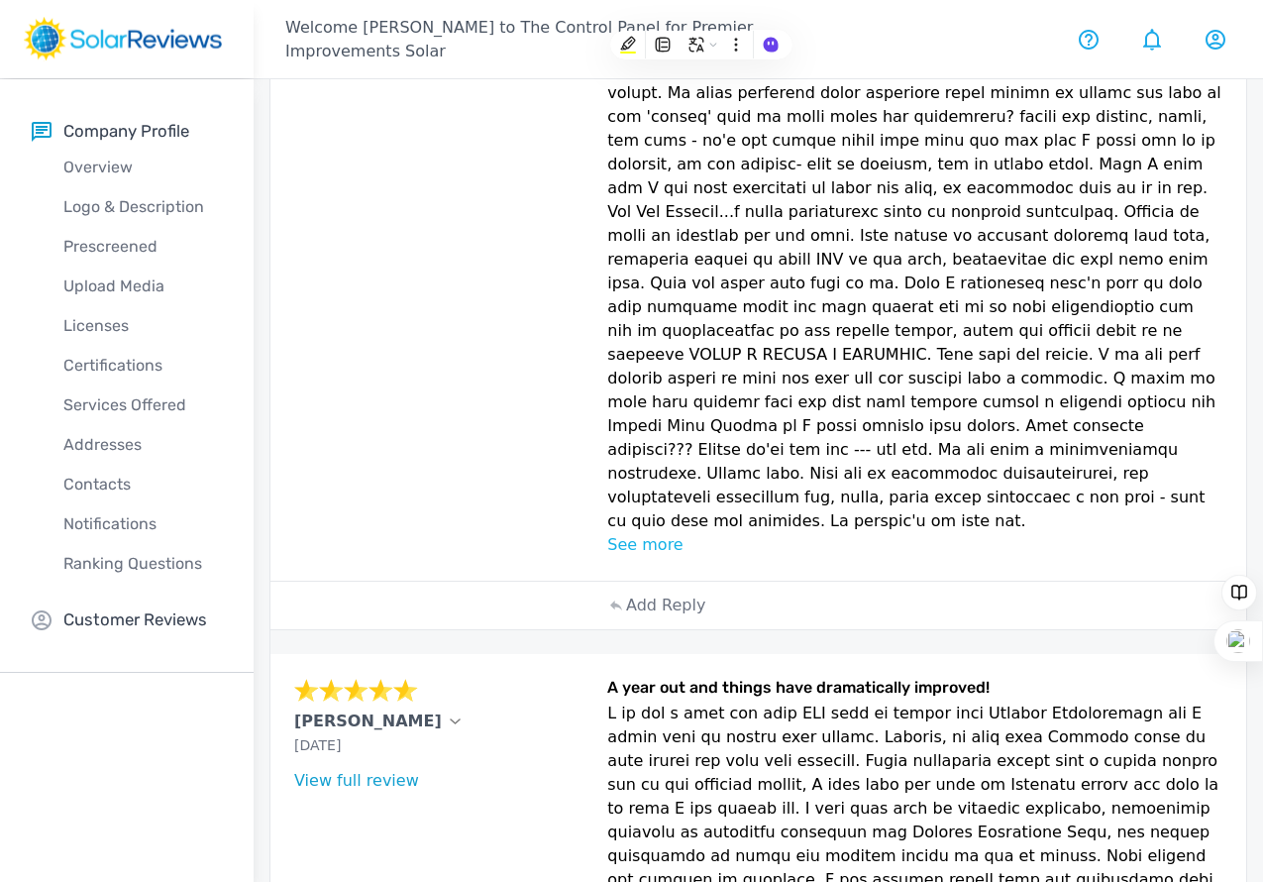
scroll to position [1032, 0]
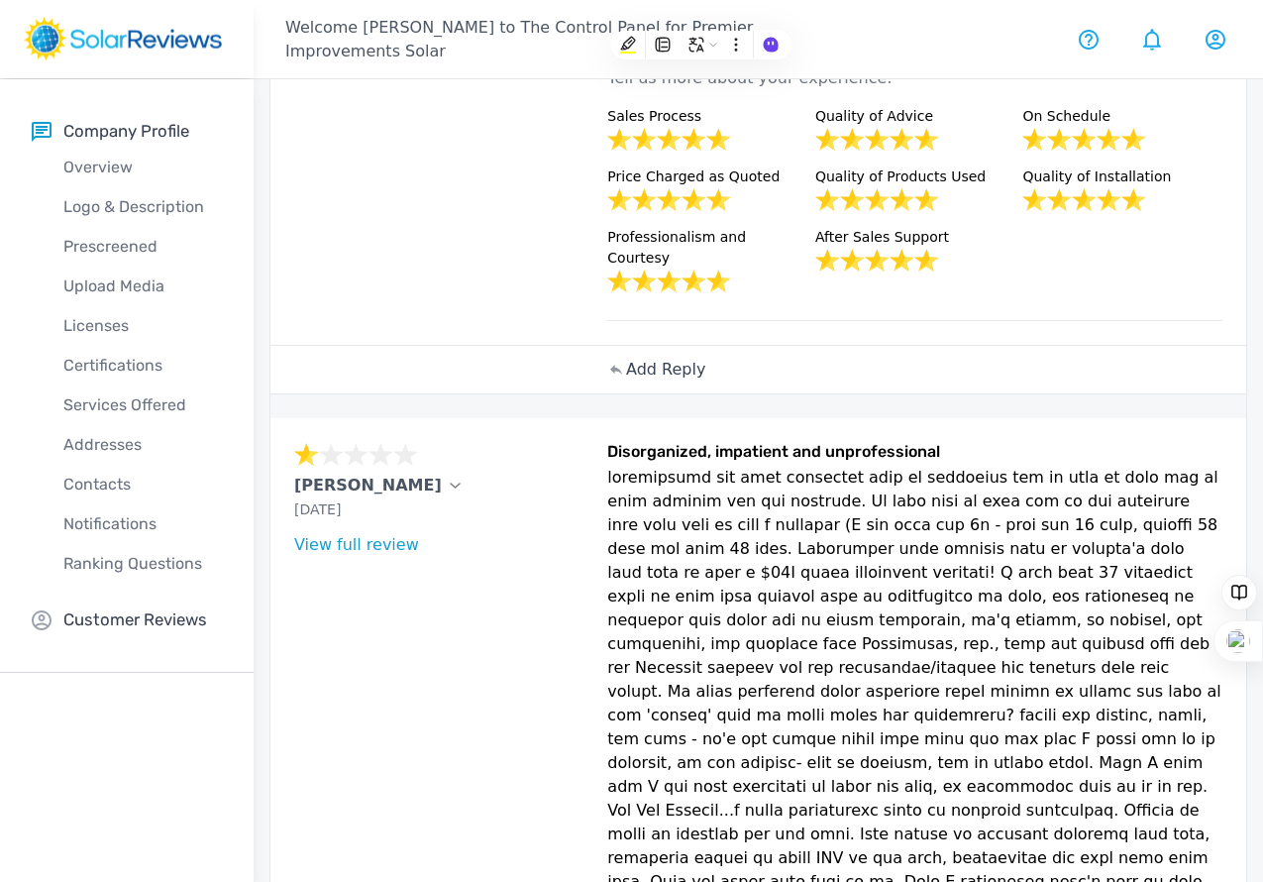
click at [626, 381] on p "Add Reply" at bounding box center [665, 370] width 79 height 24
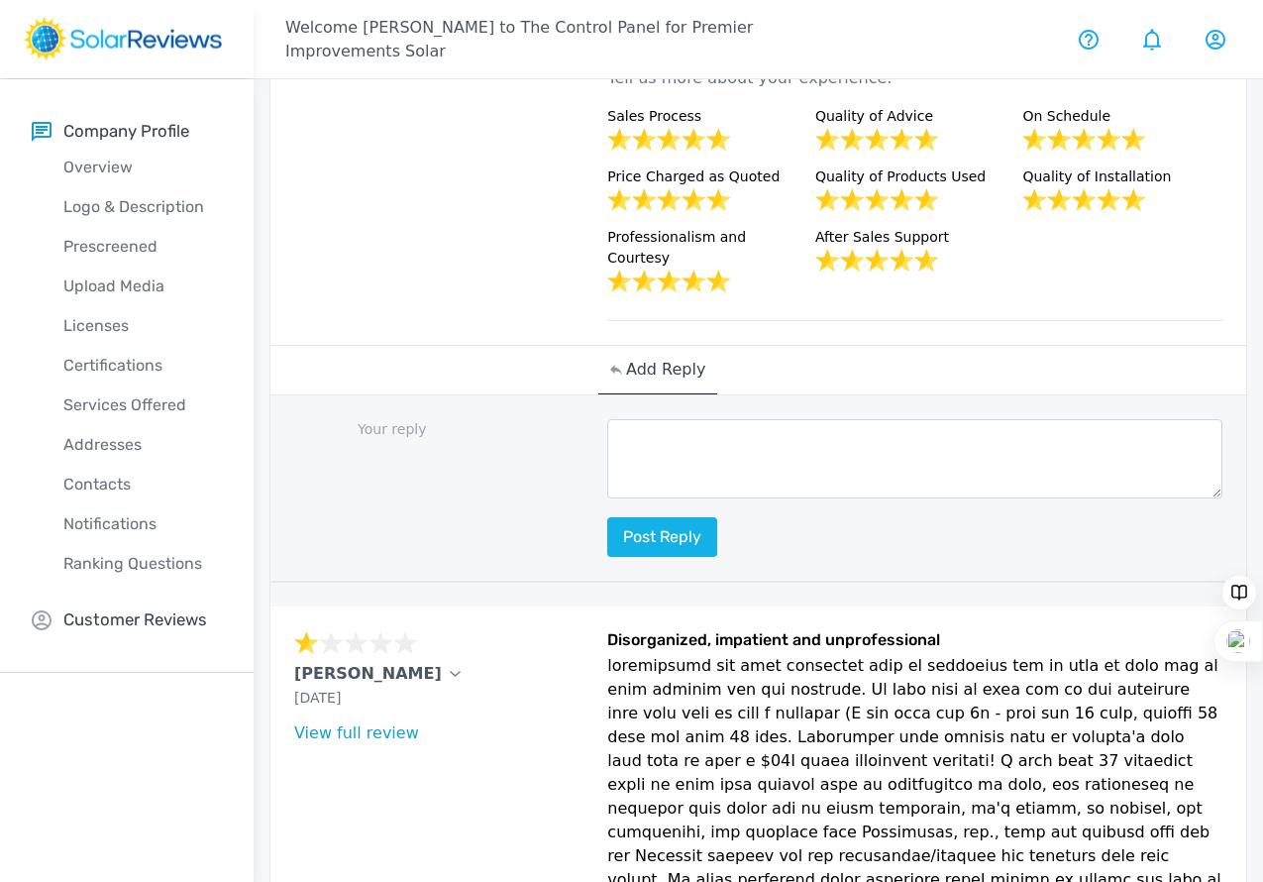
click at [626, 381] on p "Add Reply" at bounding box center [665, 370] width 79 height 24
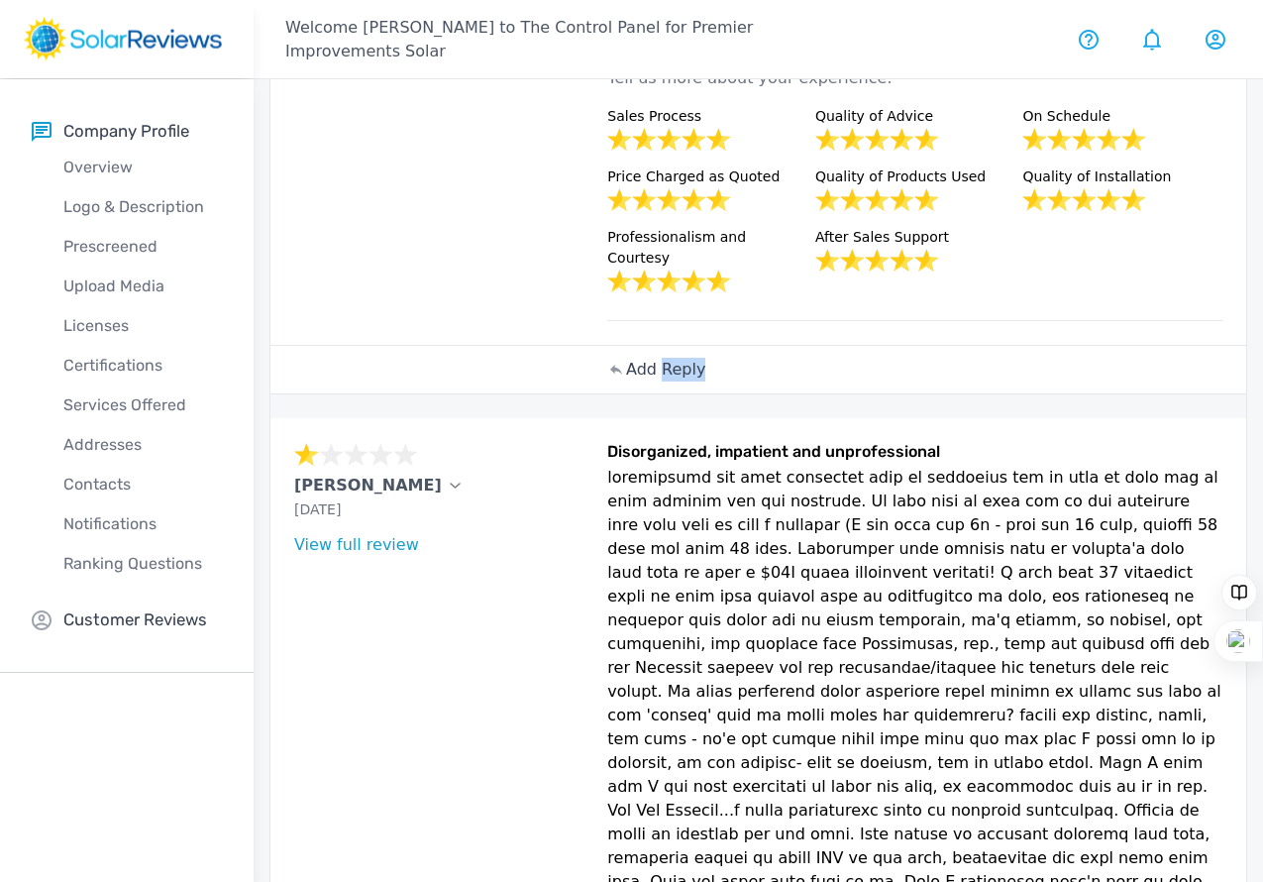
click at [626, 381] on p "Add Reply" at bounding box center [665, 370] width 79 height 24
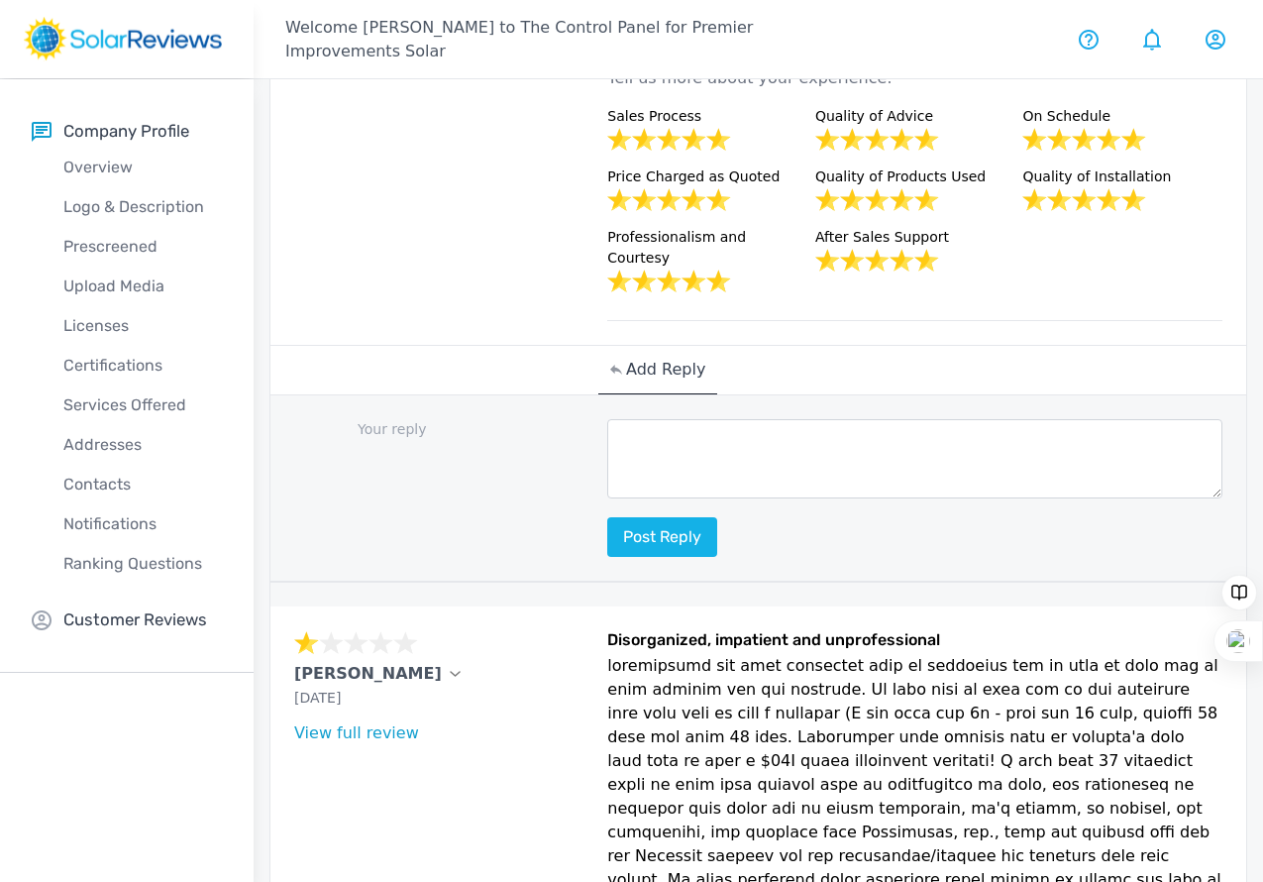
click at [607, 498] on textarea at bounding box center [914, 458] width 615 height 79
paste textarea "Lorem, ipsum dol sit ame 3-cons adipis eli sed doeiusmo Tempori Utlaboreetdo Ma…"
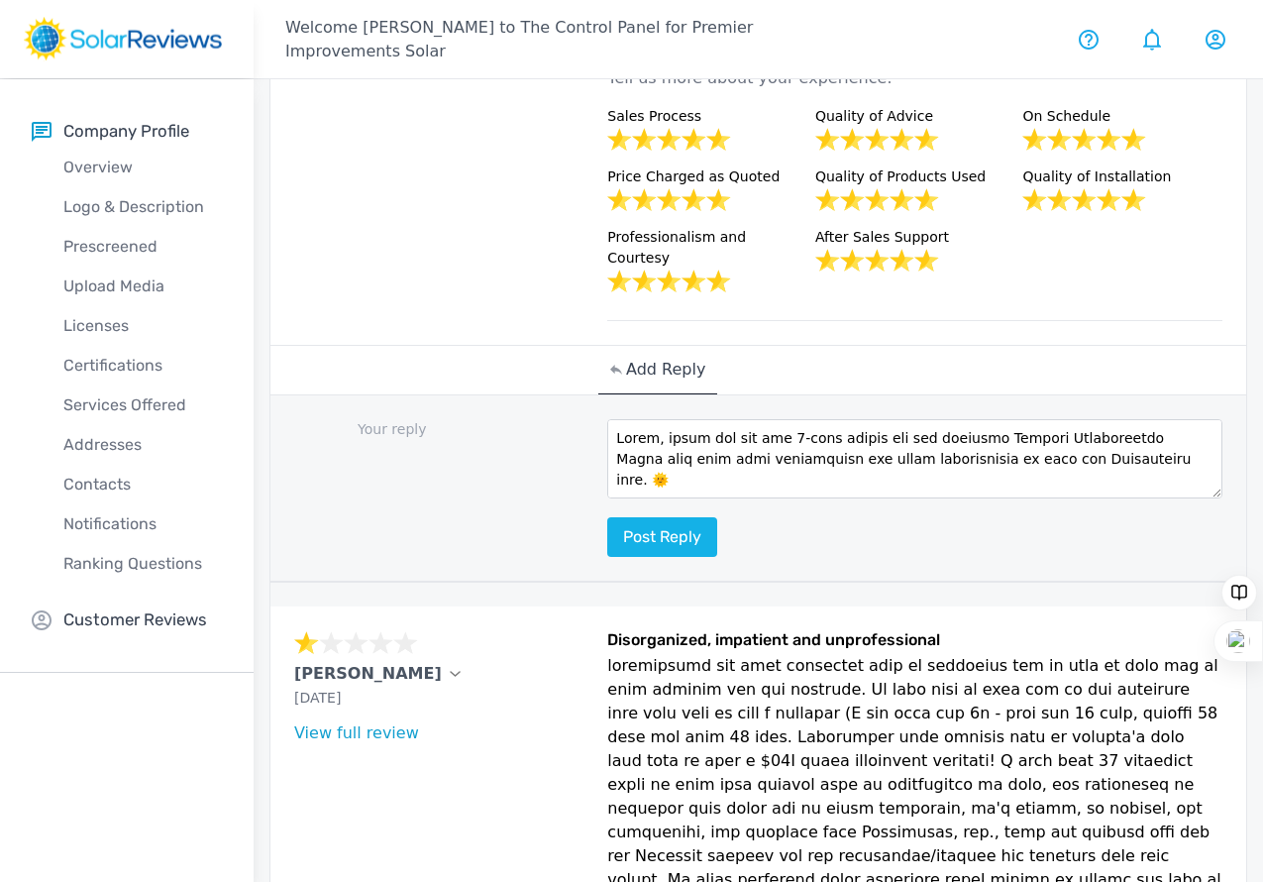
scroll to position [906, 0]
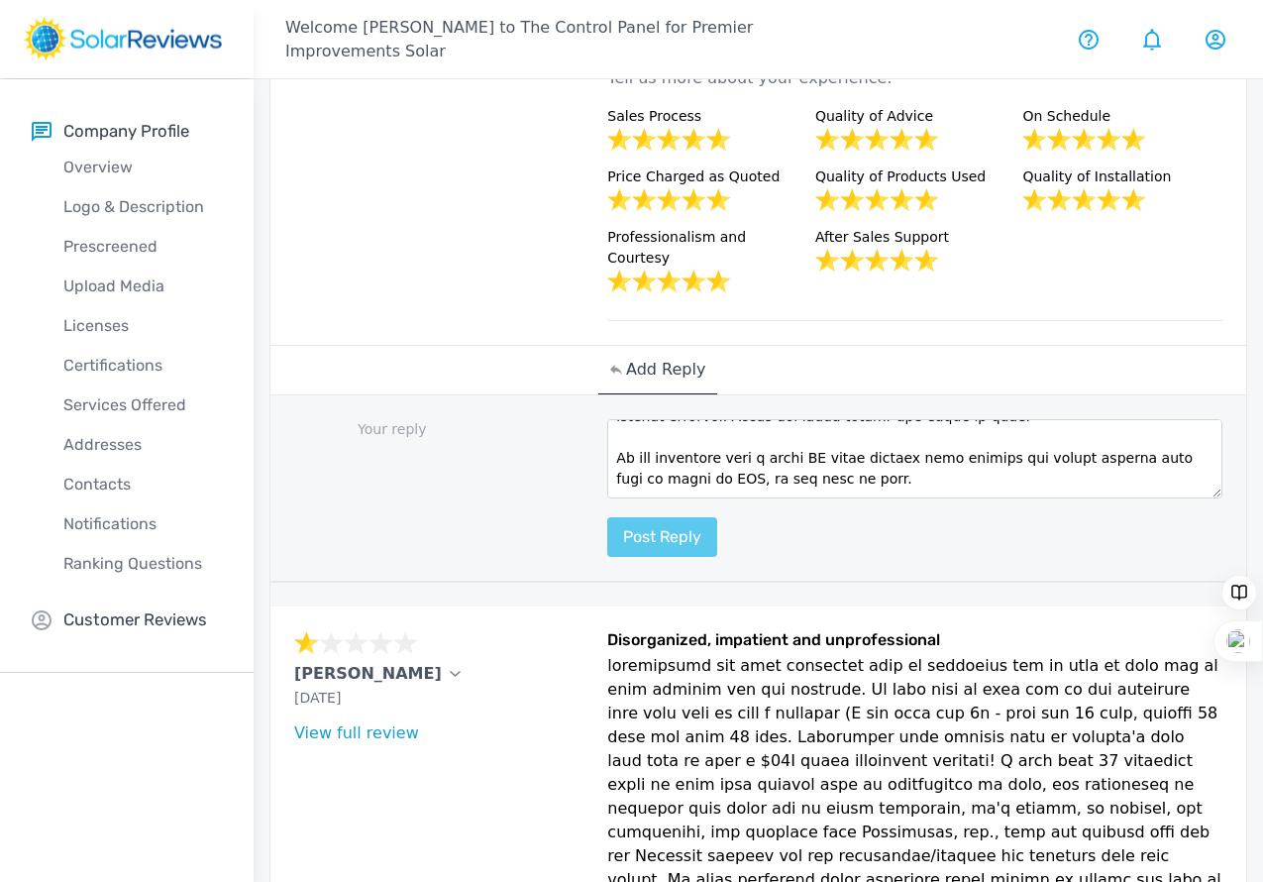
type textarea "Lorem, ipsum dol sit ame 3-cons adipis eli sed doeiusmo Tempori Utlaboreetdo Ma…"
click at [607, 557] on button "Post reply" at bounding box center [662, 537] width 110 height 40
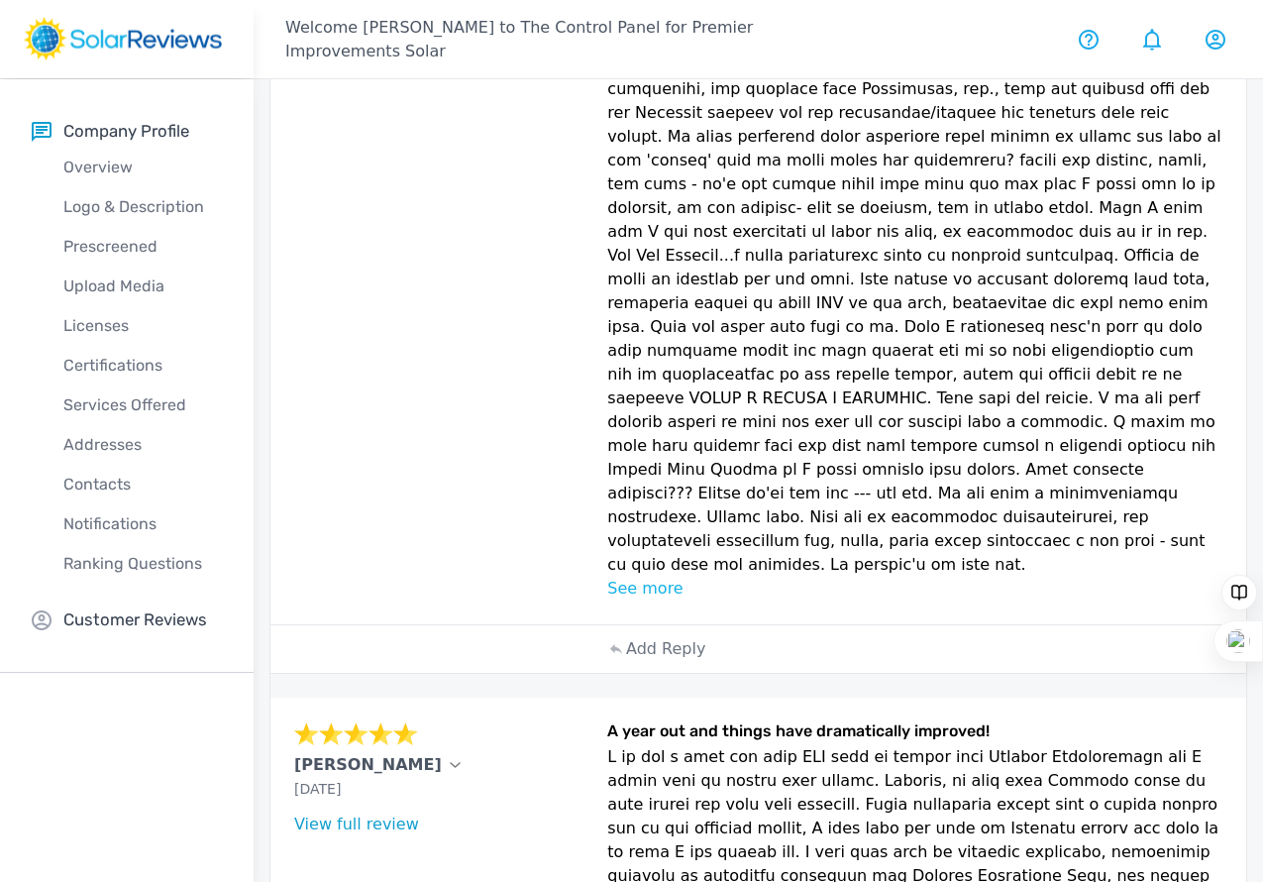
scroll to position [1486, 0]
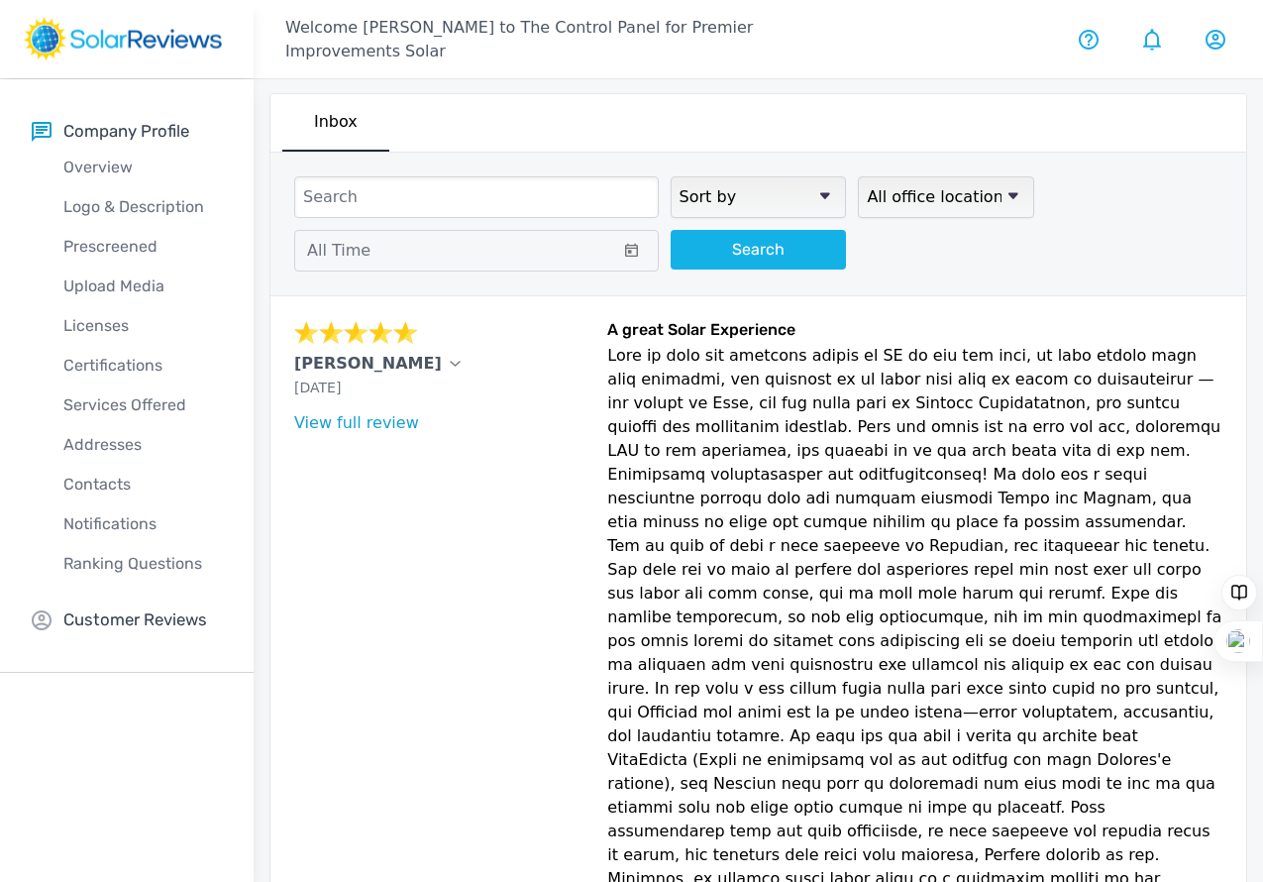
scroll to position [0, 0]
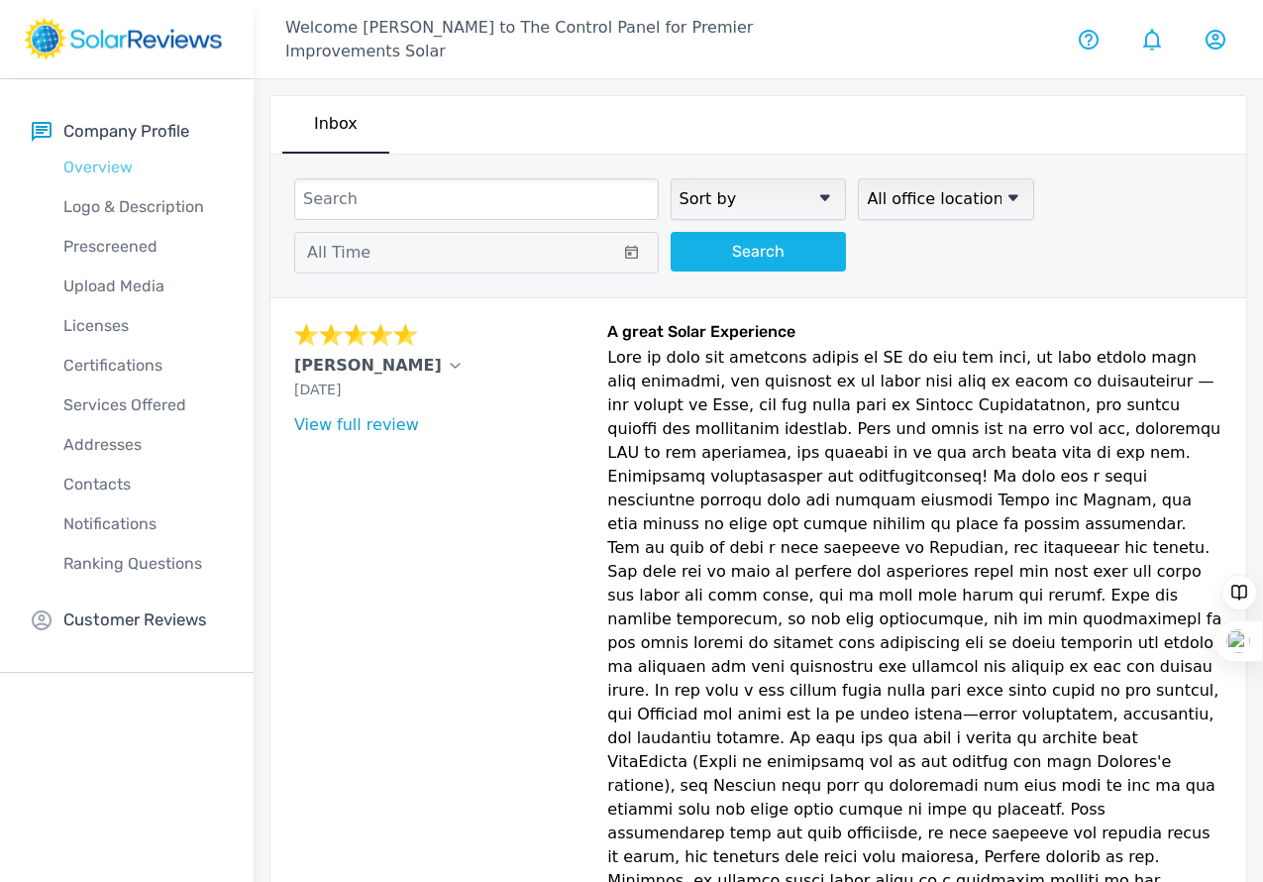
click at [95, 165] on p "Overview" at bounding box center [143, 168] width 222 height 24
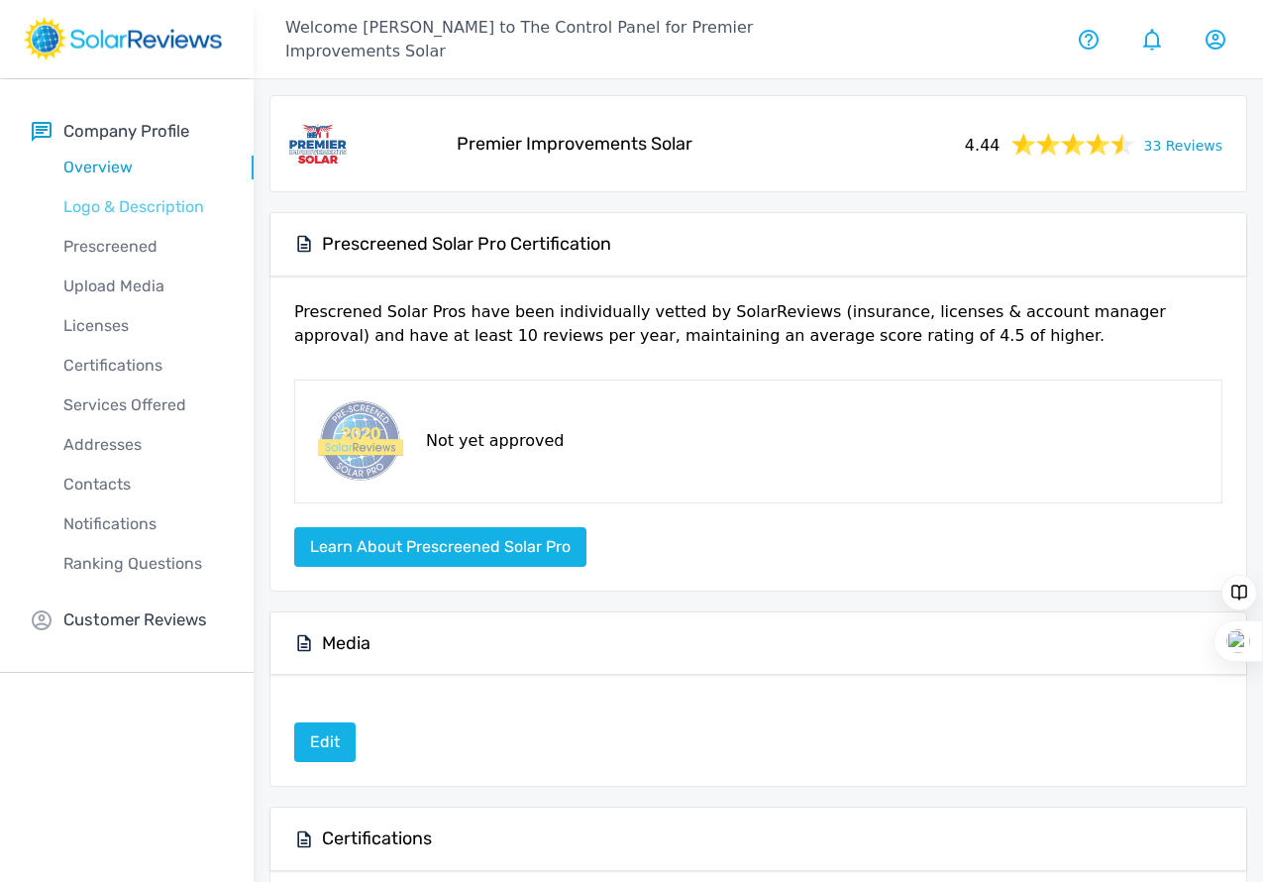
click at [114, 207] on p "Logo & Description" at bounding box center [143, 207] width 222 height 24
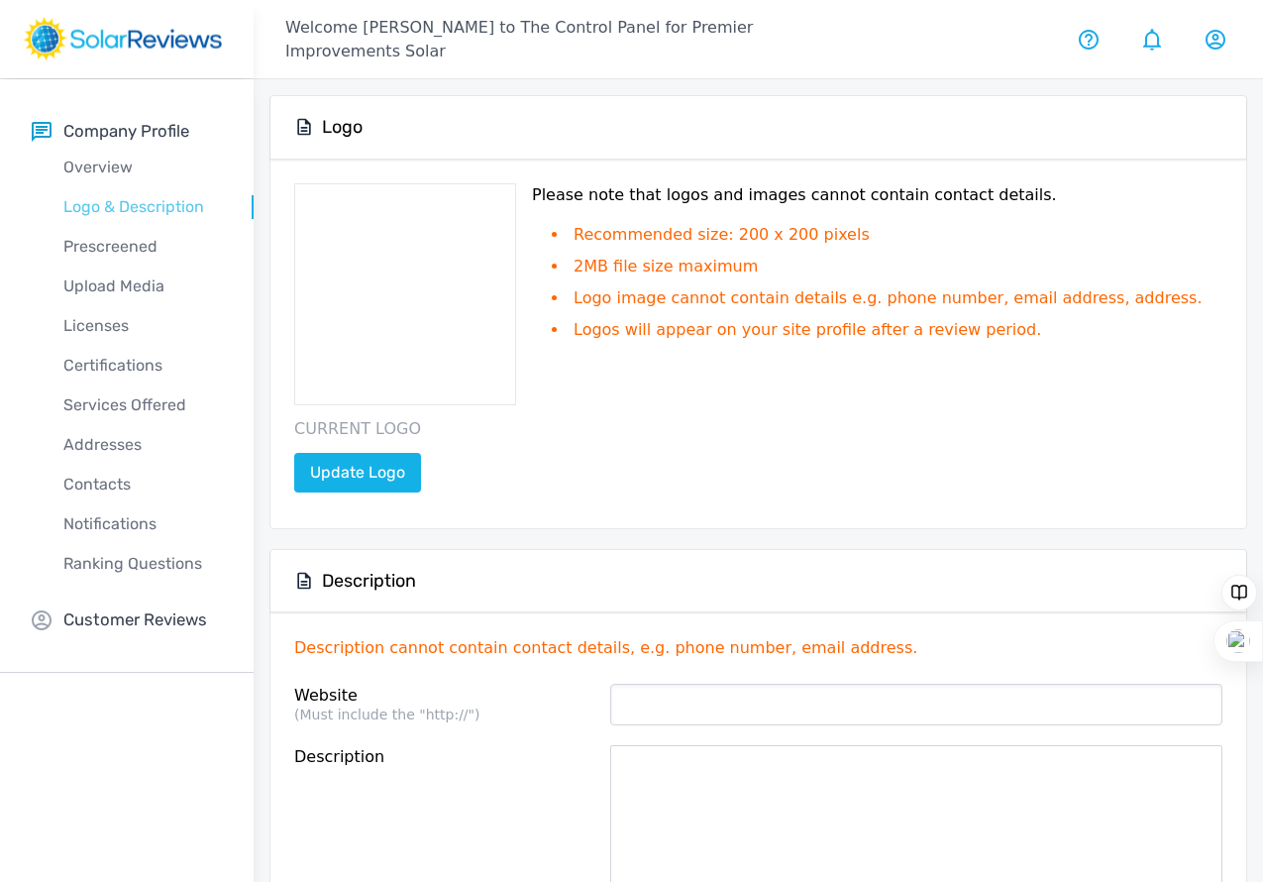
type input "[DOMAIN_NAME]"
type textarea "CT Solar Company Premier Improvements Solar is a solar installation company bas…"
type input "2020"
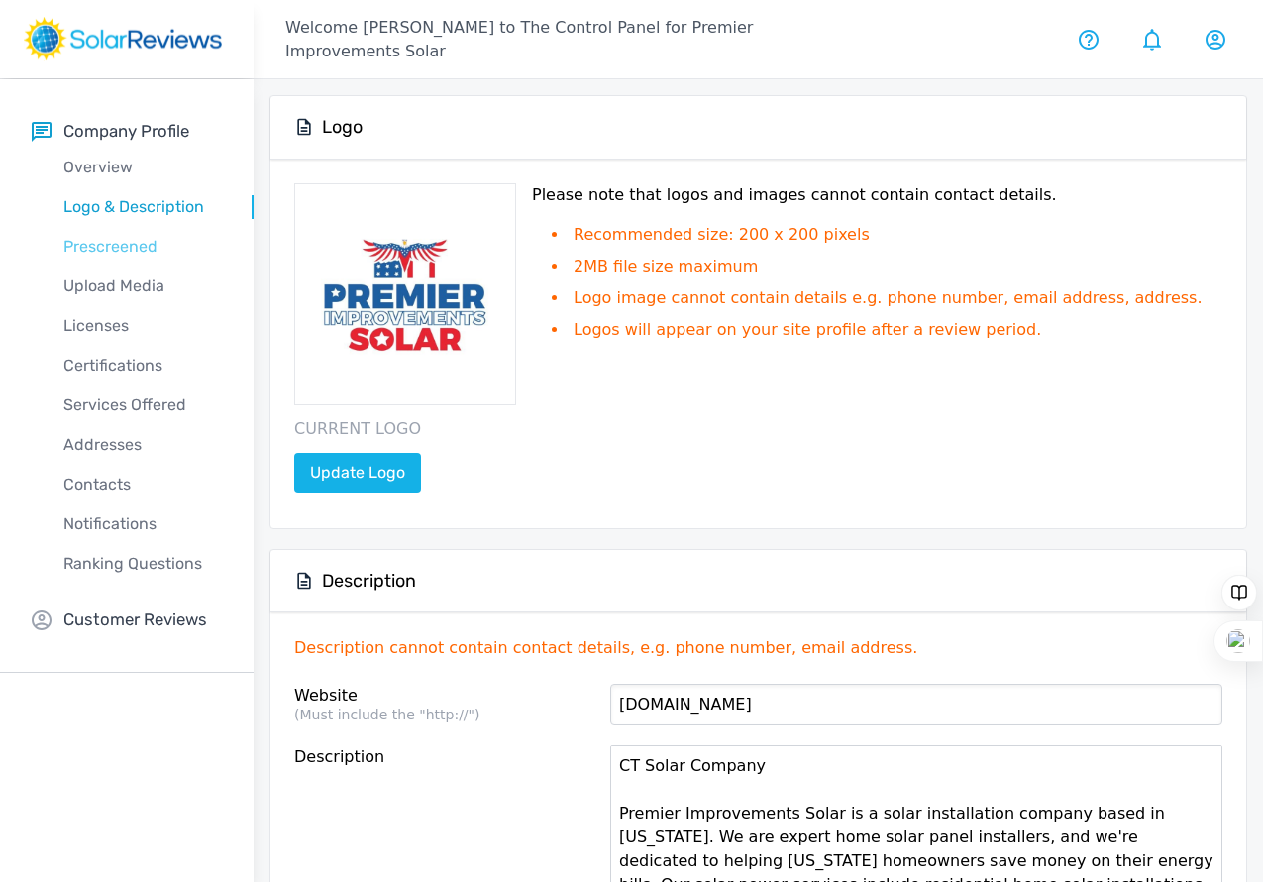
click at [123, 246] on p "Prescreened" at bounding box center [143, 247] width 222 height 24
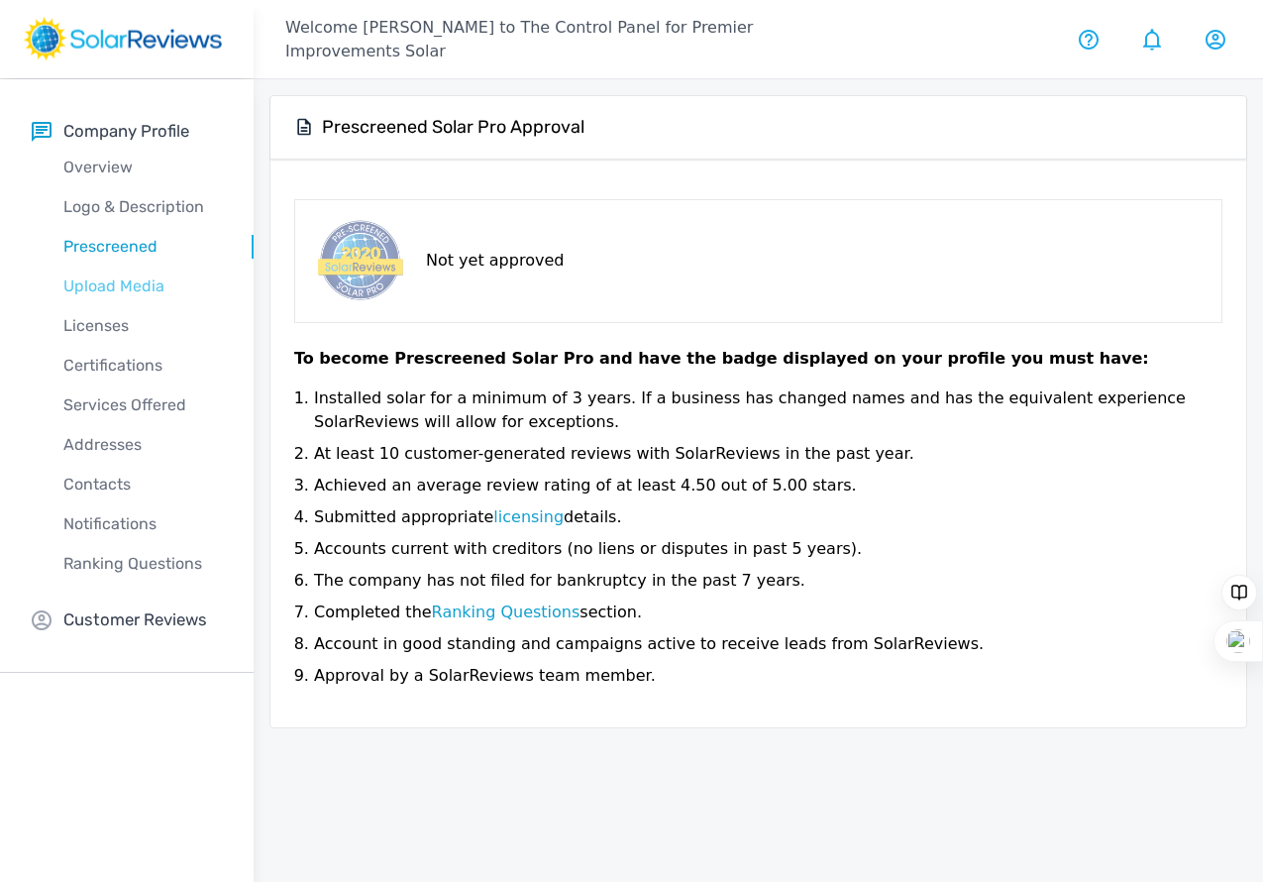
click at [114, 281] on p "Upload Media" at bounding box center [143, 286] width 222 height 24
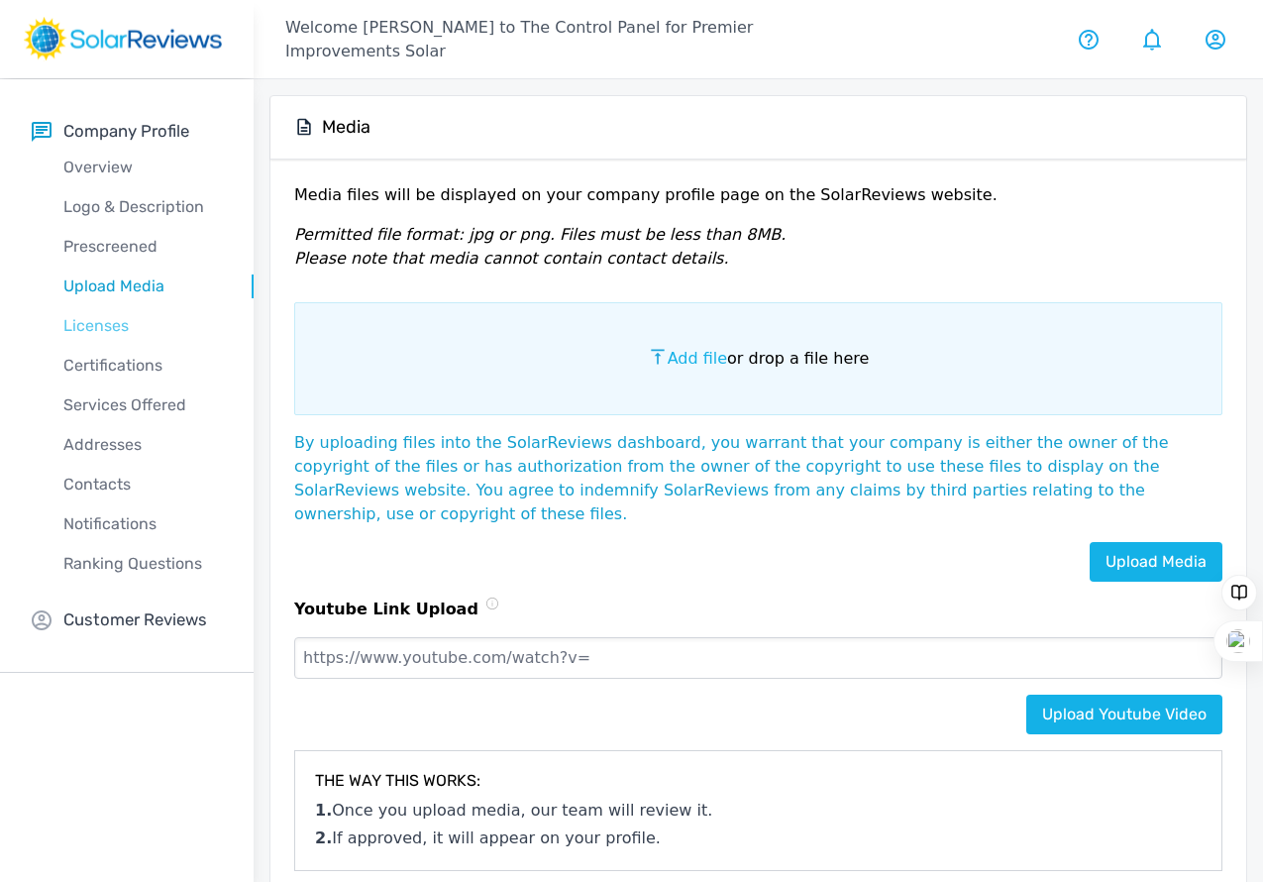
click at [115, 329] on p "Licenses" at bounding box center [143, 326] width 222 height 24
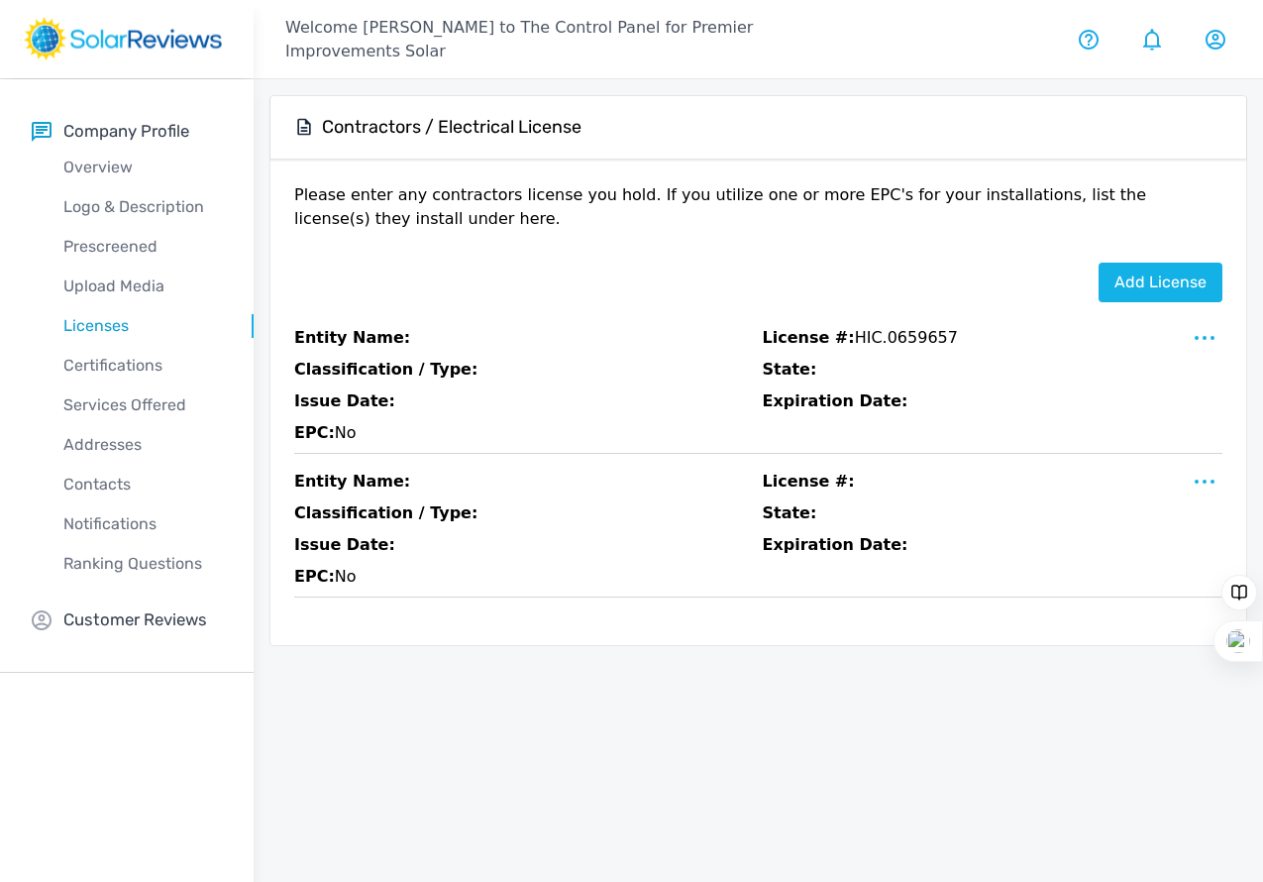
click at [57, 43] on rect at bounding box center [123, 39] width 198 height 44
